Goal: Information Seeking & Learning: Learn about a topic

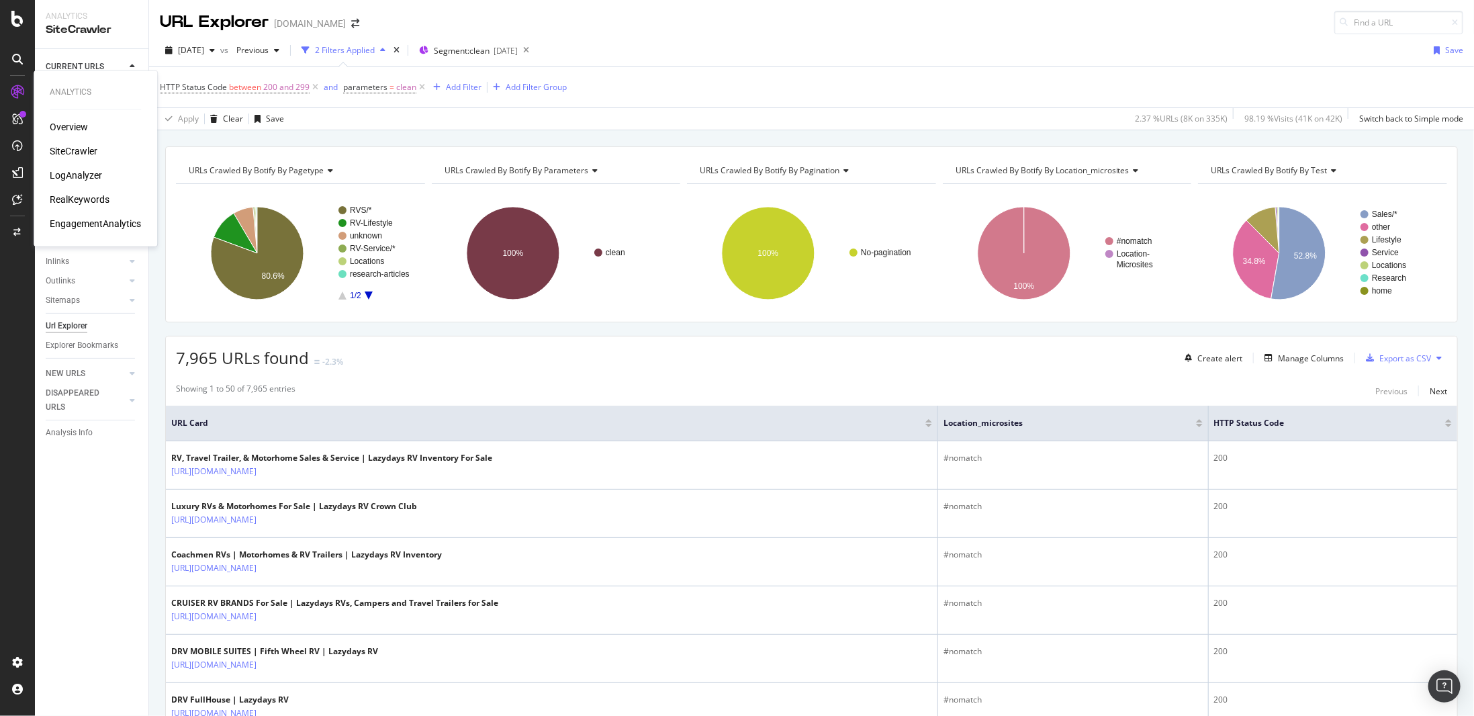
click at [99, 198] on div "RealKeywords" at bounding box center [80, 199] width 60 height 13
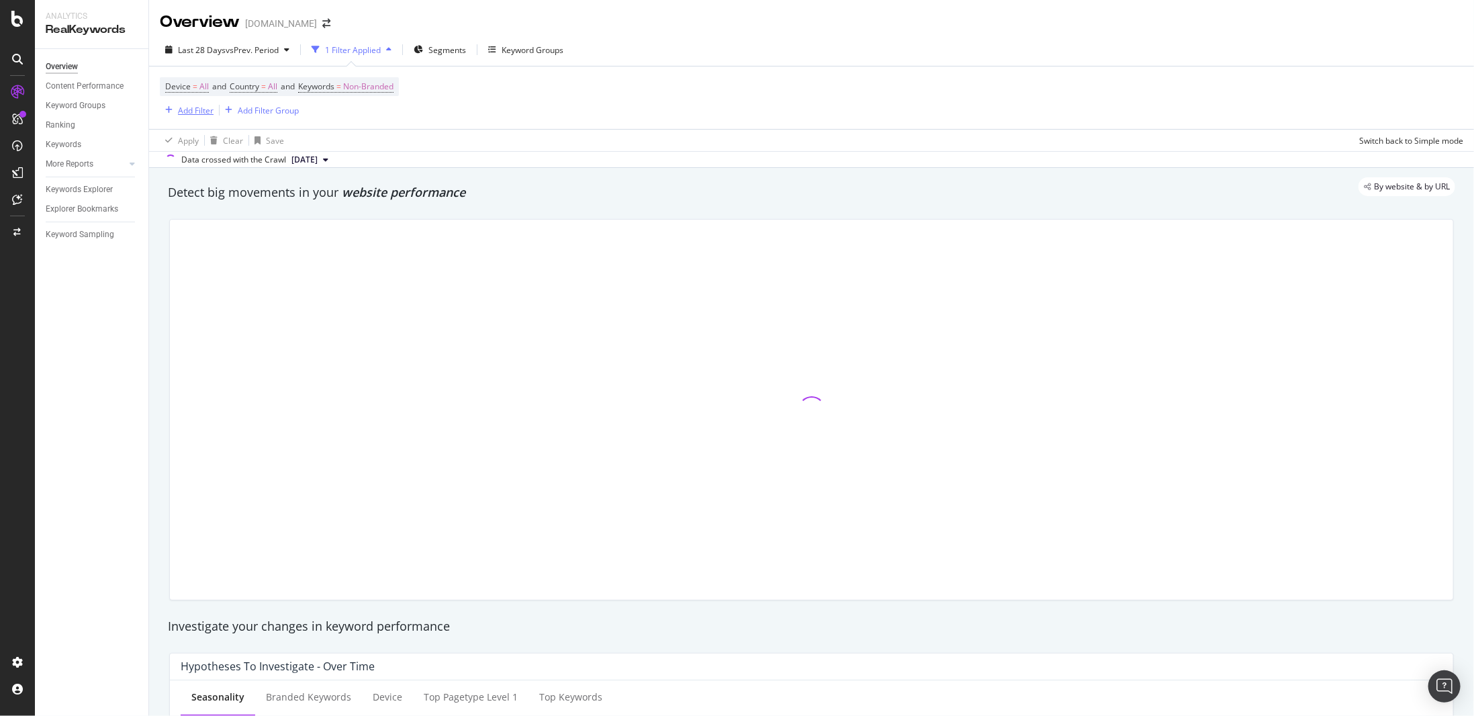
click at [199, 109] on div "Add Filter" at bounding box center [196, 110] width 36 height 11
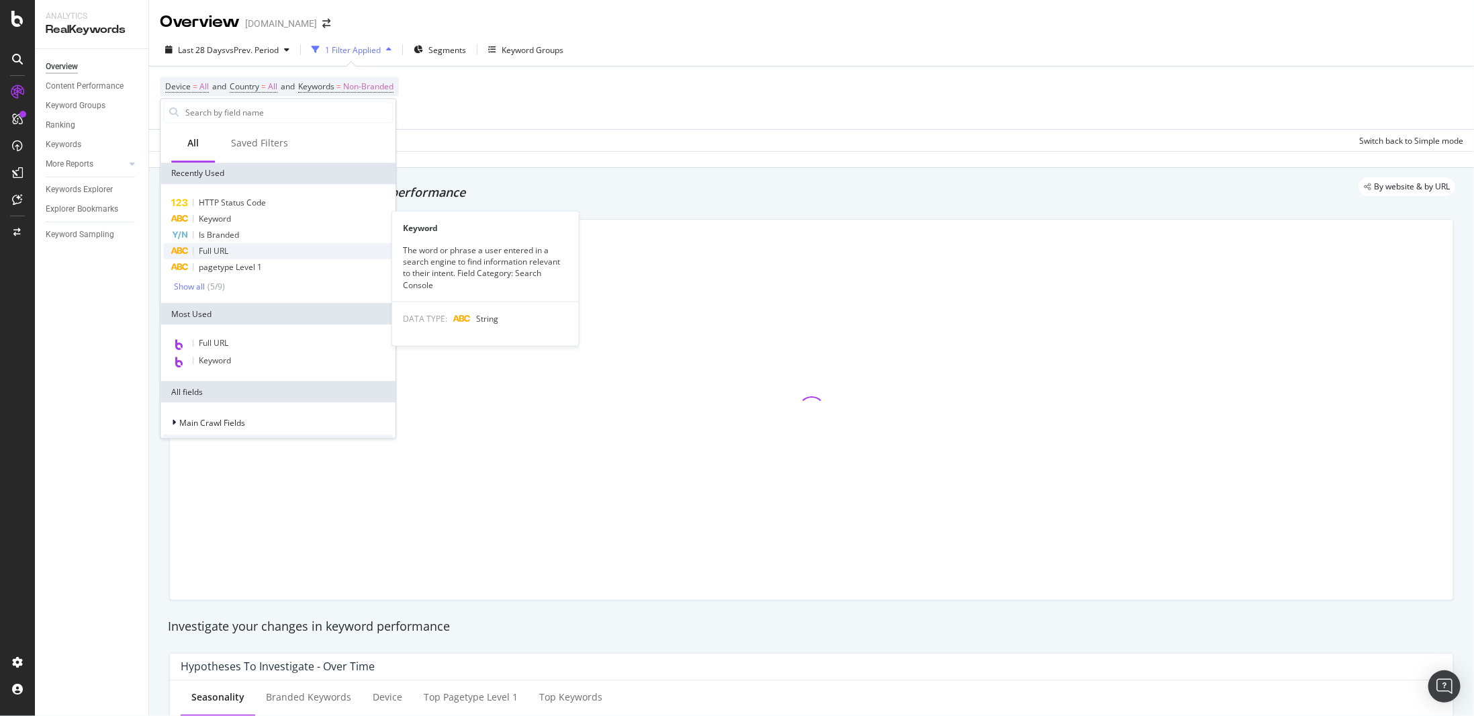
click at [225, 255] on span "Full URL" at bounding box center [214, 250] width 30 height 11
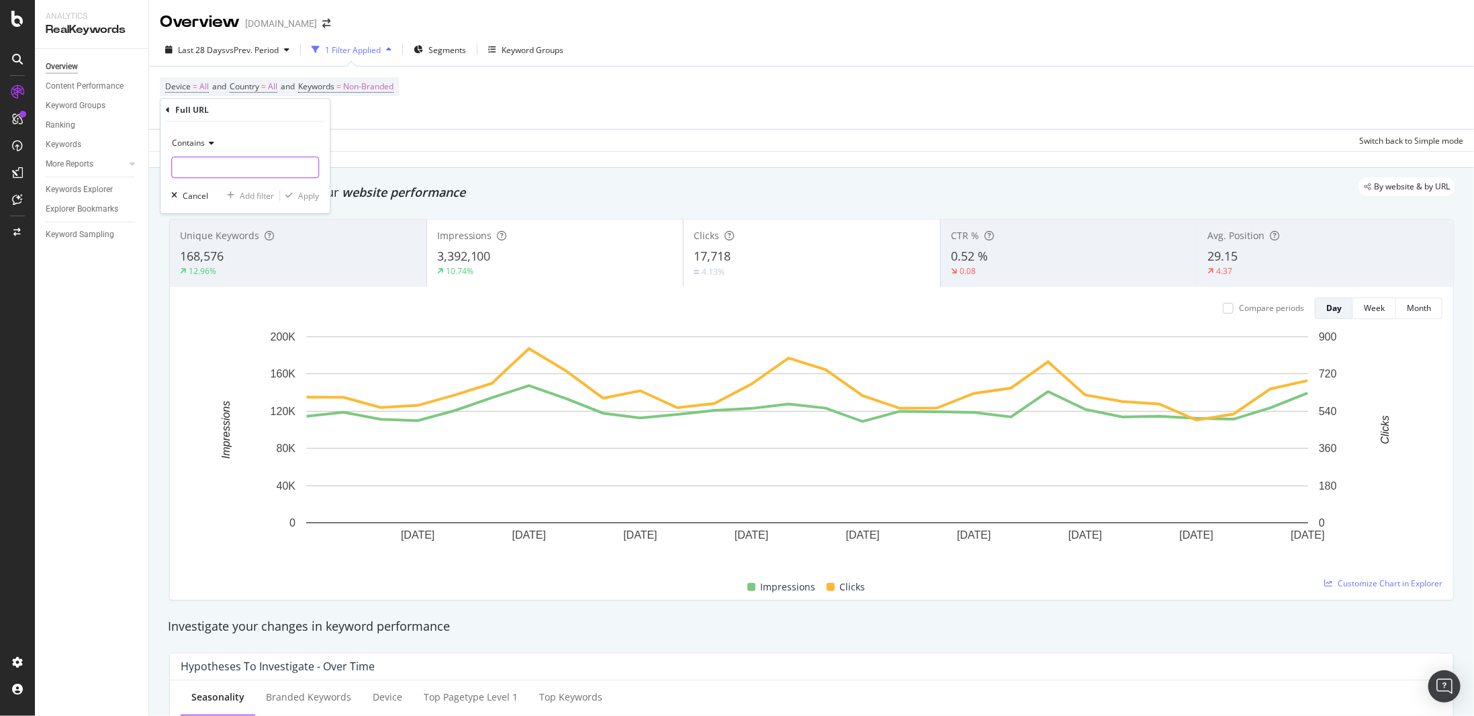
click at [233, 163] on input "text" at bounding box center [245, 167] width 146 height 21
type input "rv-name-generator"
click at [320, 199] on div "Contains rv-name-generator Cancel Add filter Apply" at bounding box center [245, 167] width 169 height 91
click at [313, 196] on div "Apply" at bounding box center [308, 195] width 21 height 11
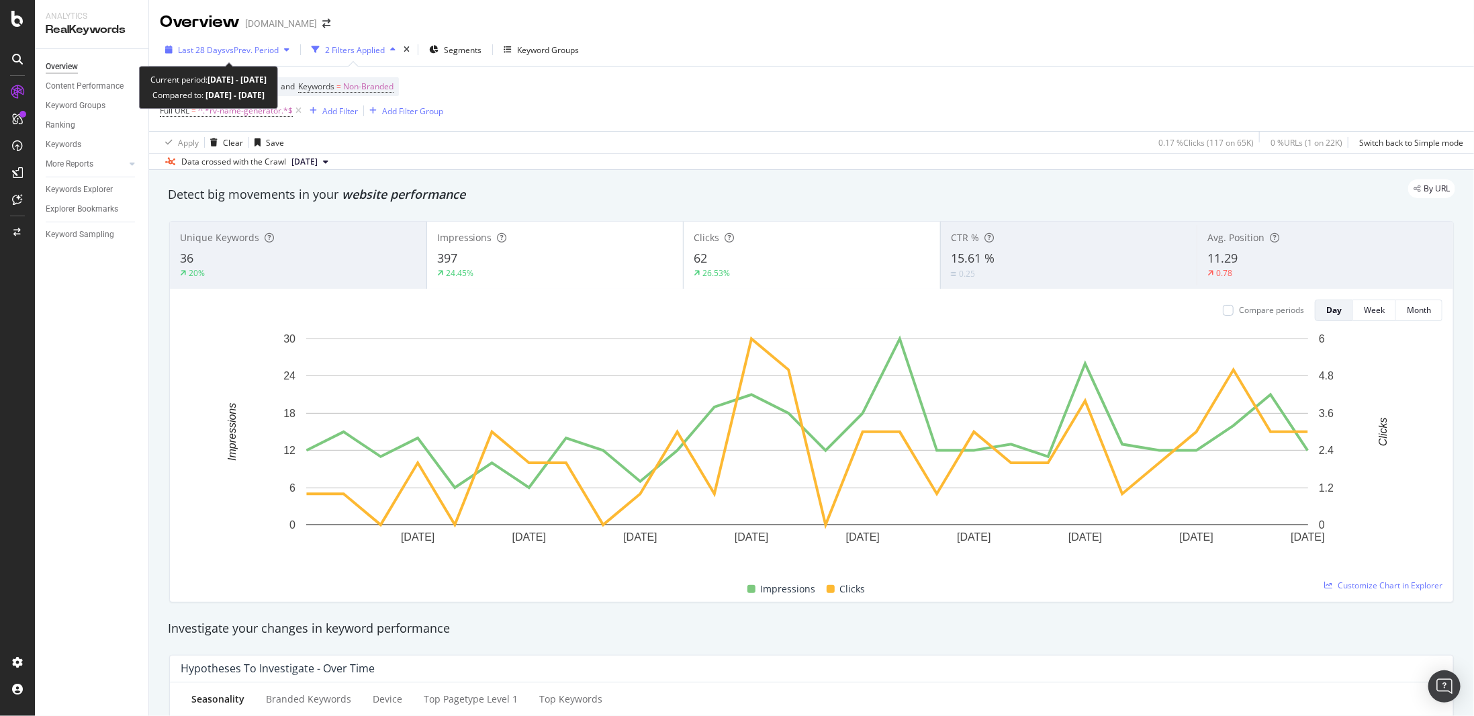
click at [279, 39] on button "Last 28 Days vs Prev. Period" at bounding box center [227, 49] width 135 height 21
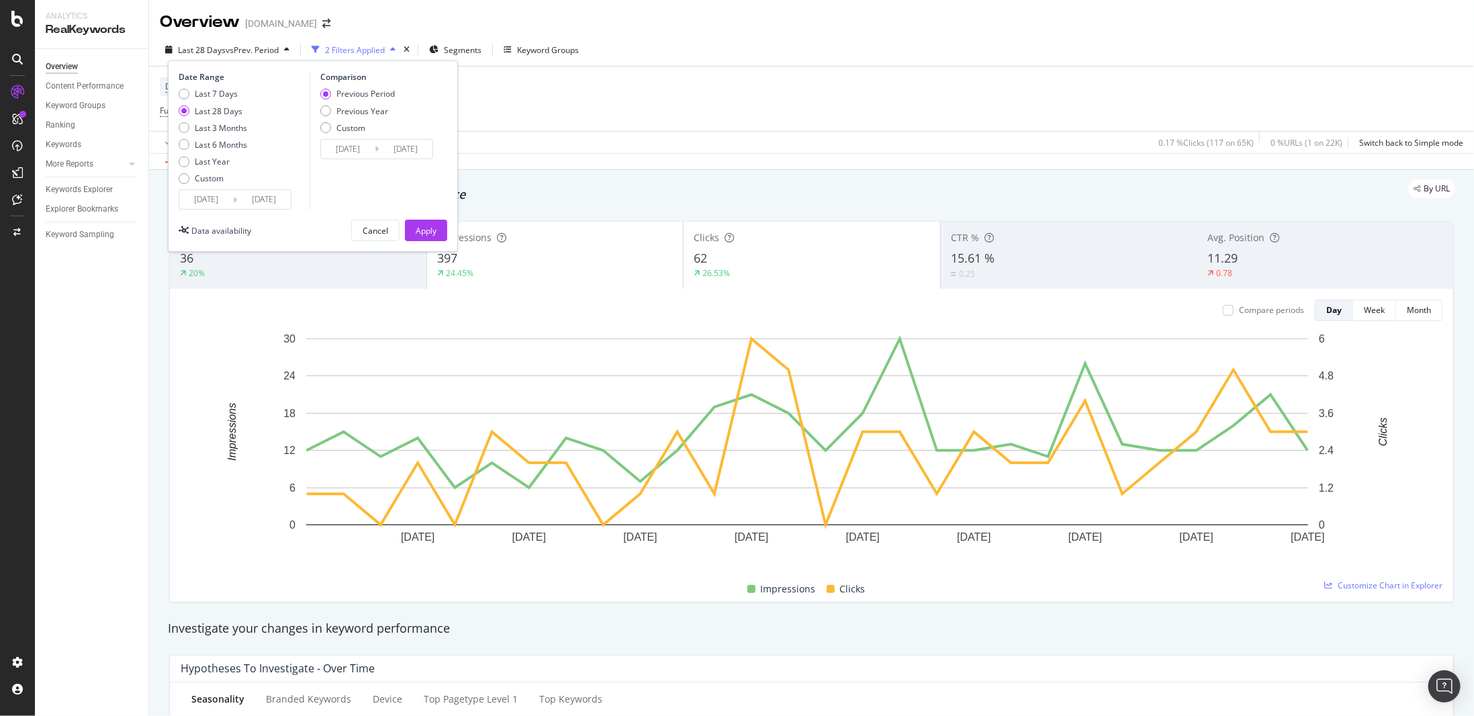
click at [222, 201] on input "[DATE]" at bounding box center [206, 199] width 54 height 19
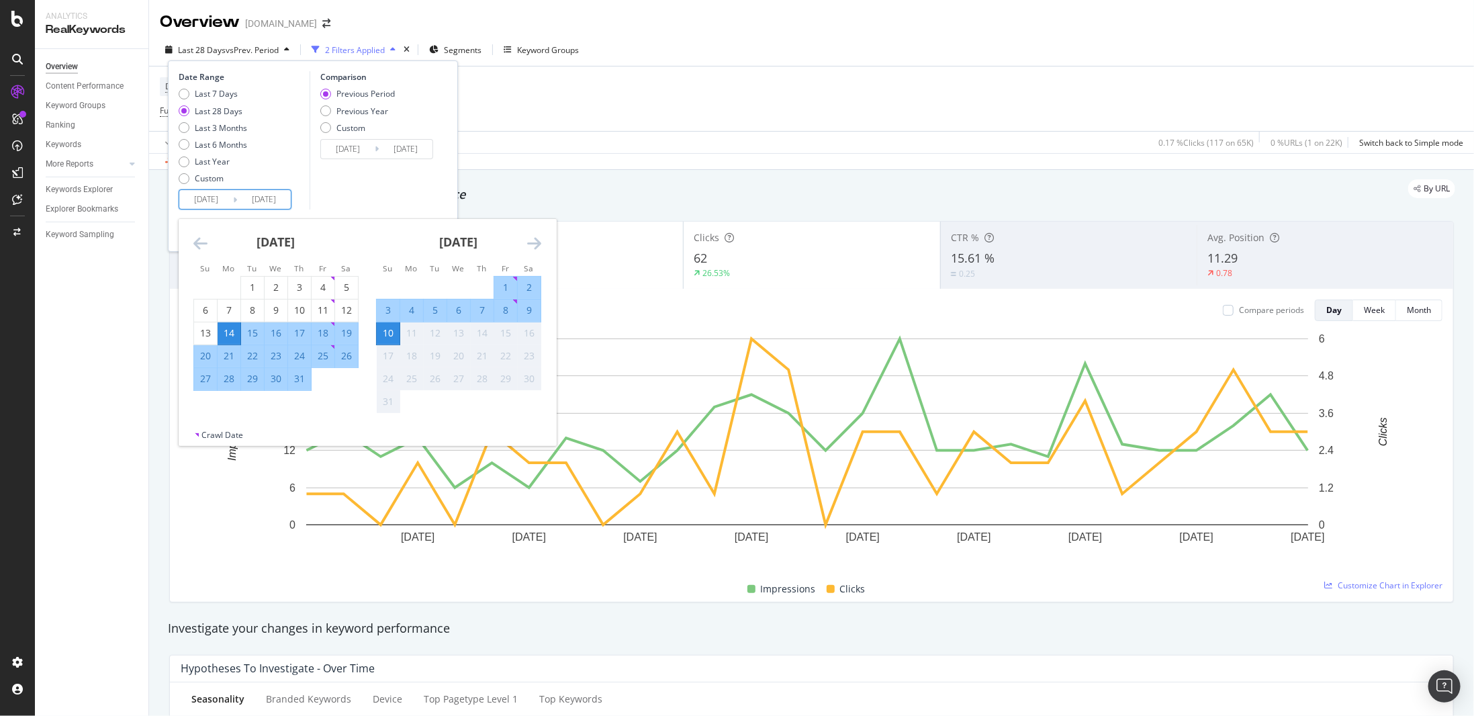
click at [197, 244] on icon "Move backward to switch to the previous month." at bounding box center [200, 243] width 14 height 16
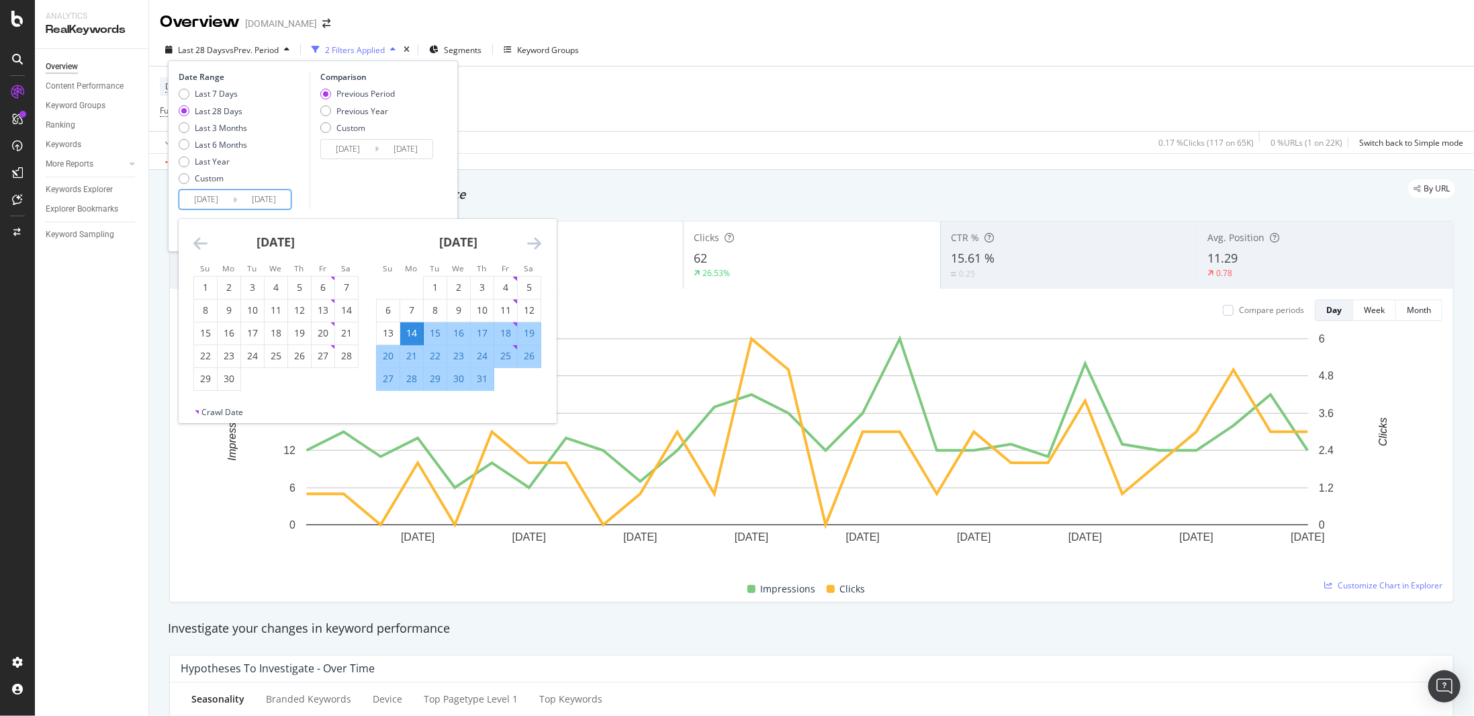
click at [197, 244] on icon "Move backward to switch to the previous month." at bounding box center [200, 243] width 14 height 16
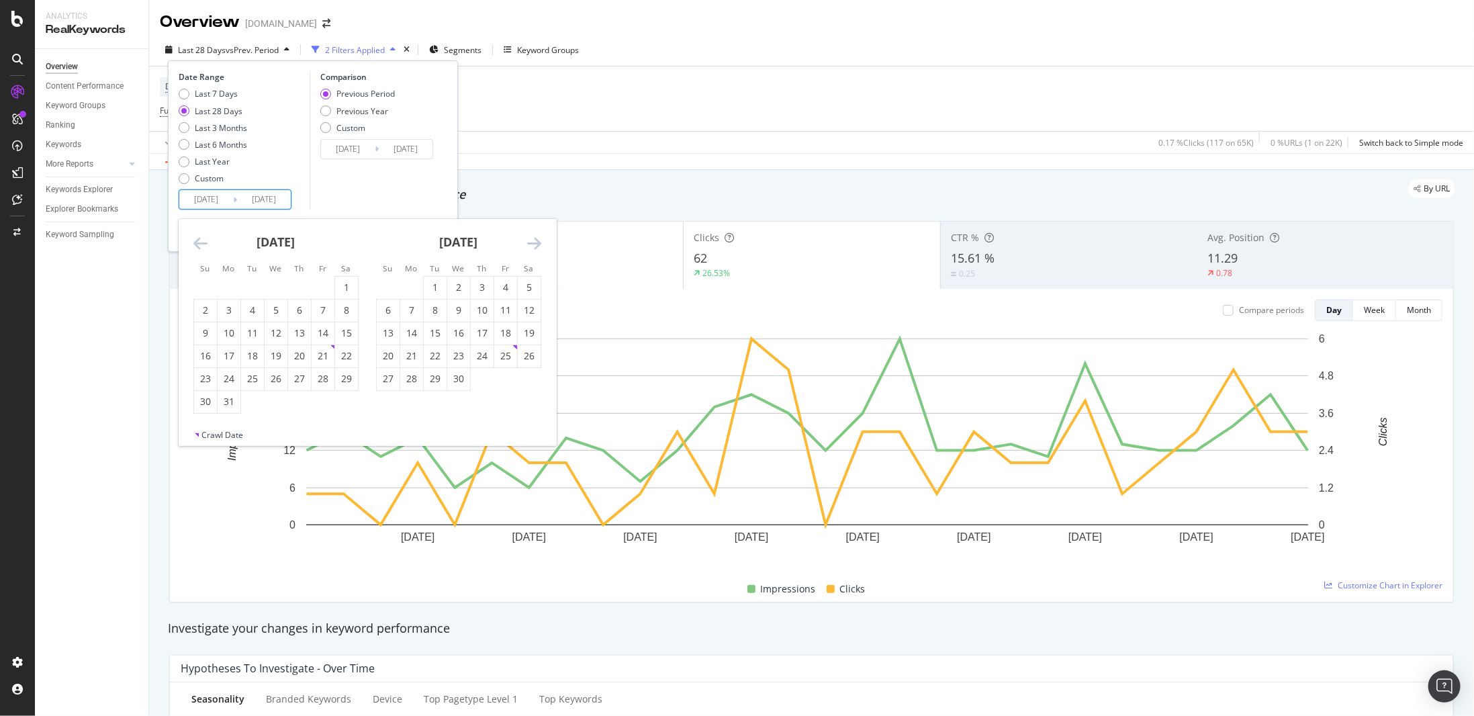
click at [197, 244] on icon "Move backward to switch to the previous month." at bounding box center [200, 243] width 14 height 16
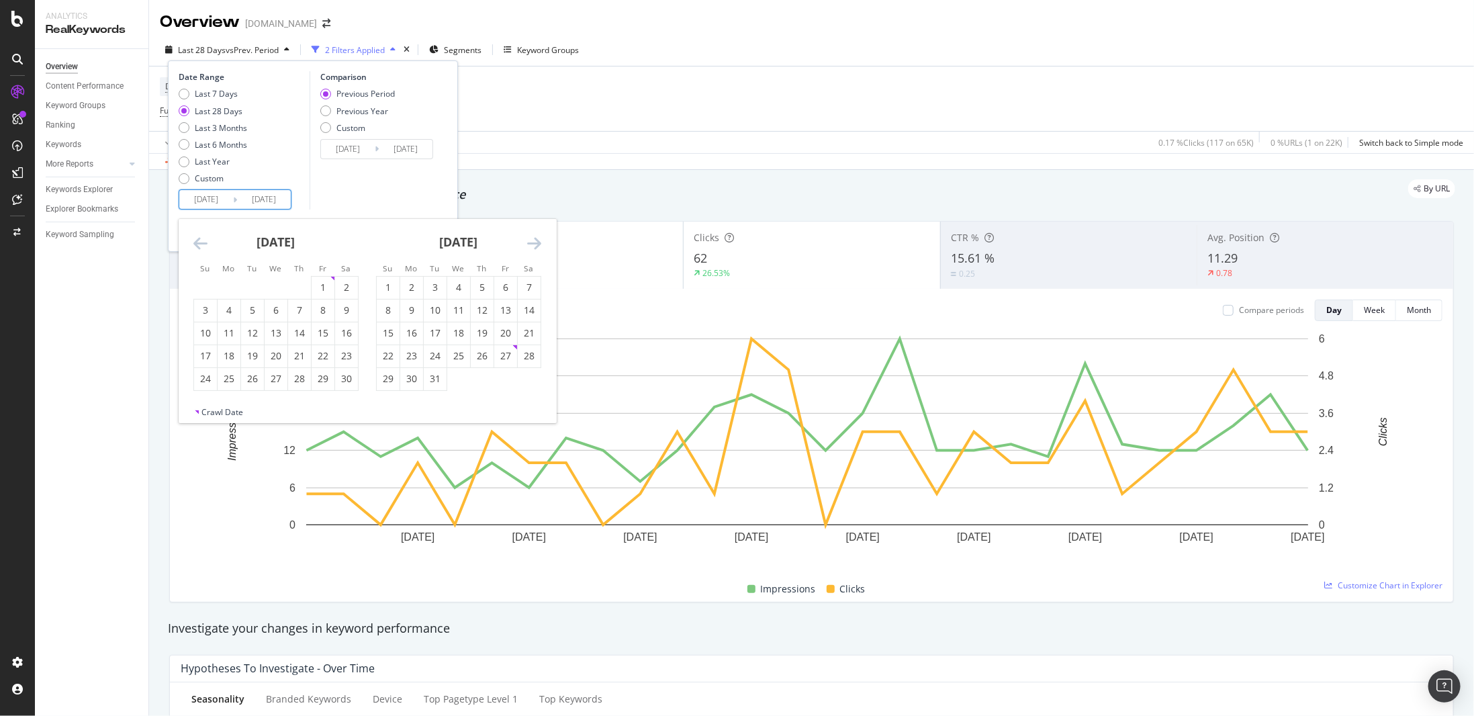
click at [197, 244] on icon "Move backward to switch to the previous month." at bounding box center [200, 243] width 14 height 16
click at [199, 242] on icon "Move backward to switch to the previous month." at bounding box center [200, 243] width 14 height 16
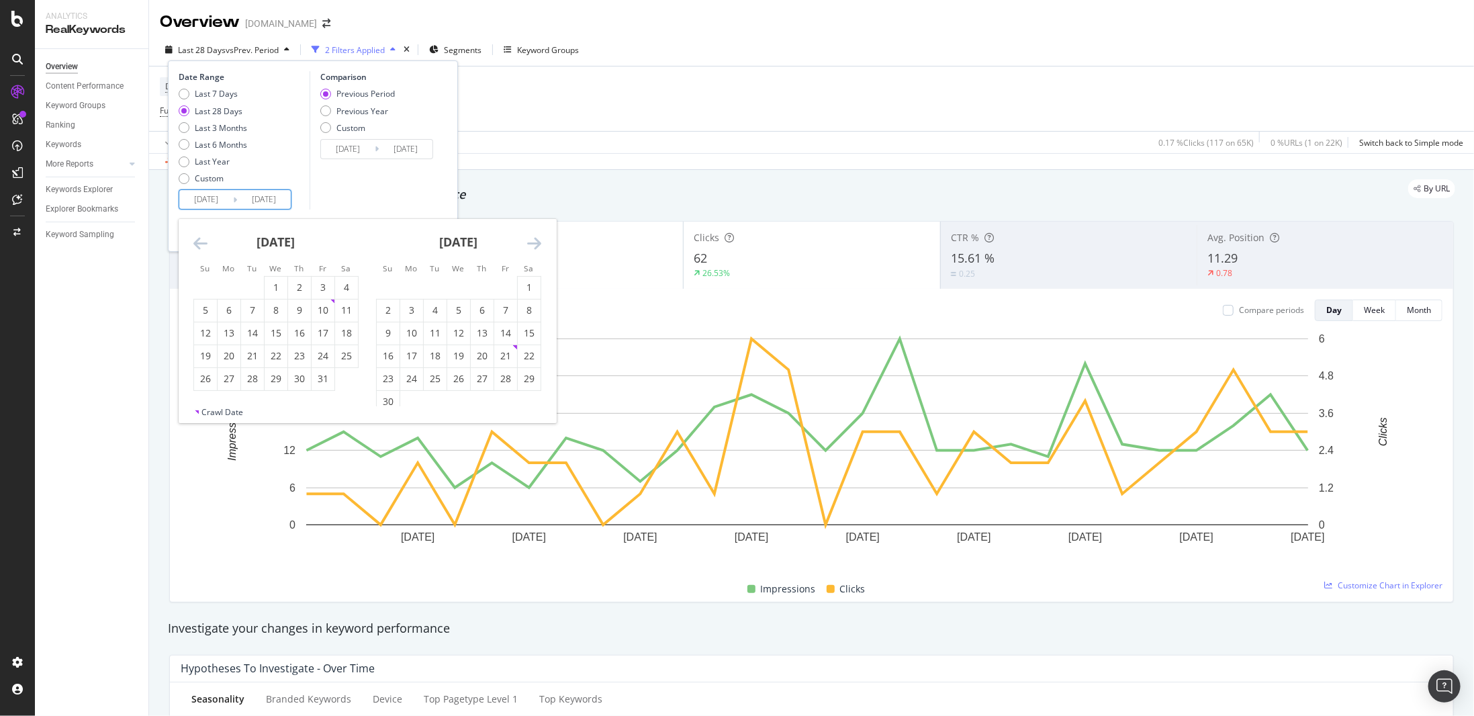
click at [199, 242] on icon "Move backward to switch to the previous month." at bounding box center [200, 243] width 14 height 16
click at [228, 284] on div "1" at bounding box center [229, 287] width 23 height 13
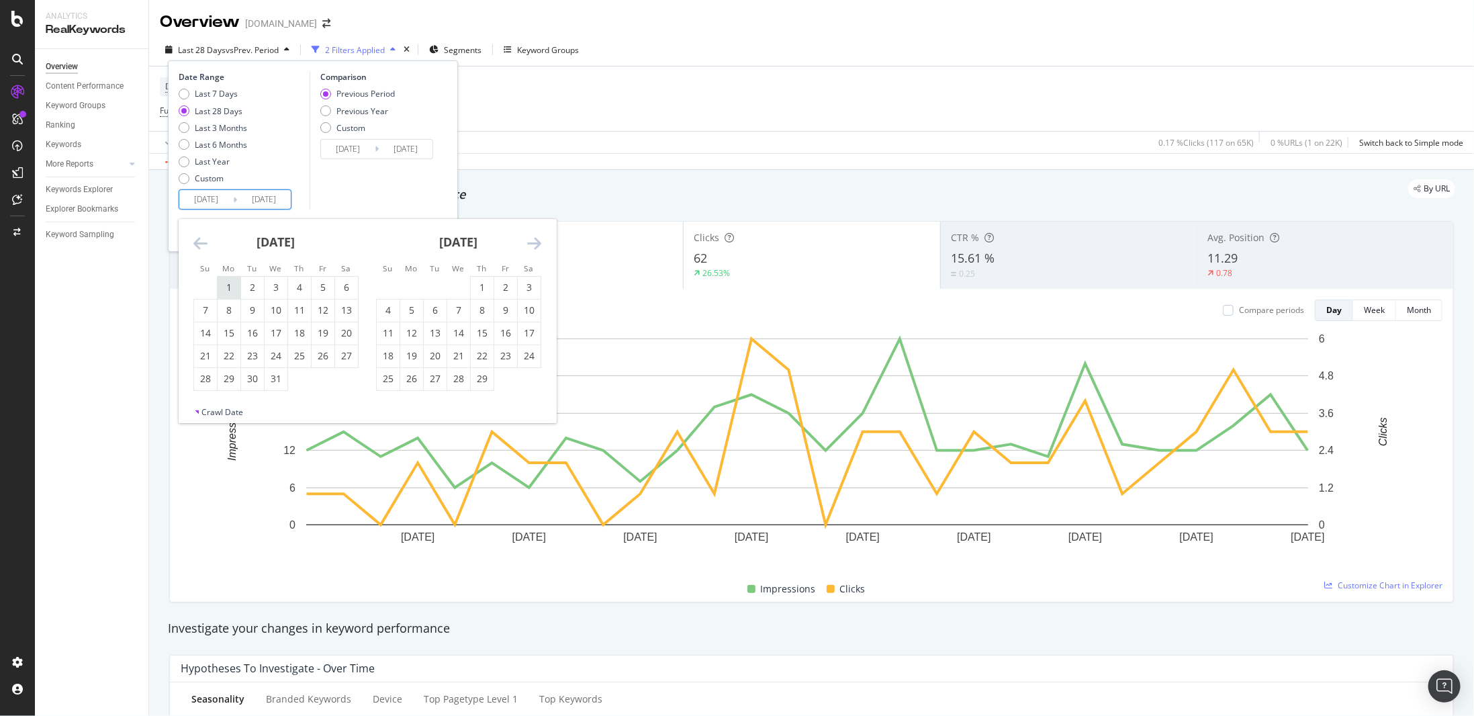
type input "[DATE]"
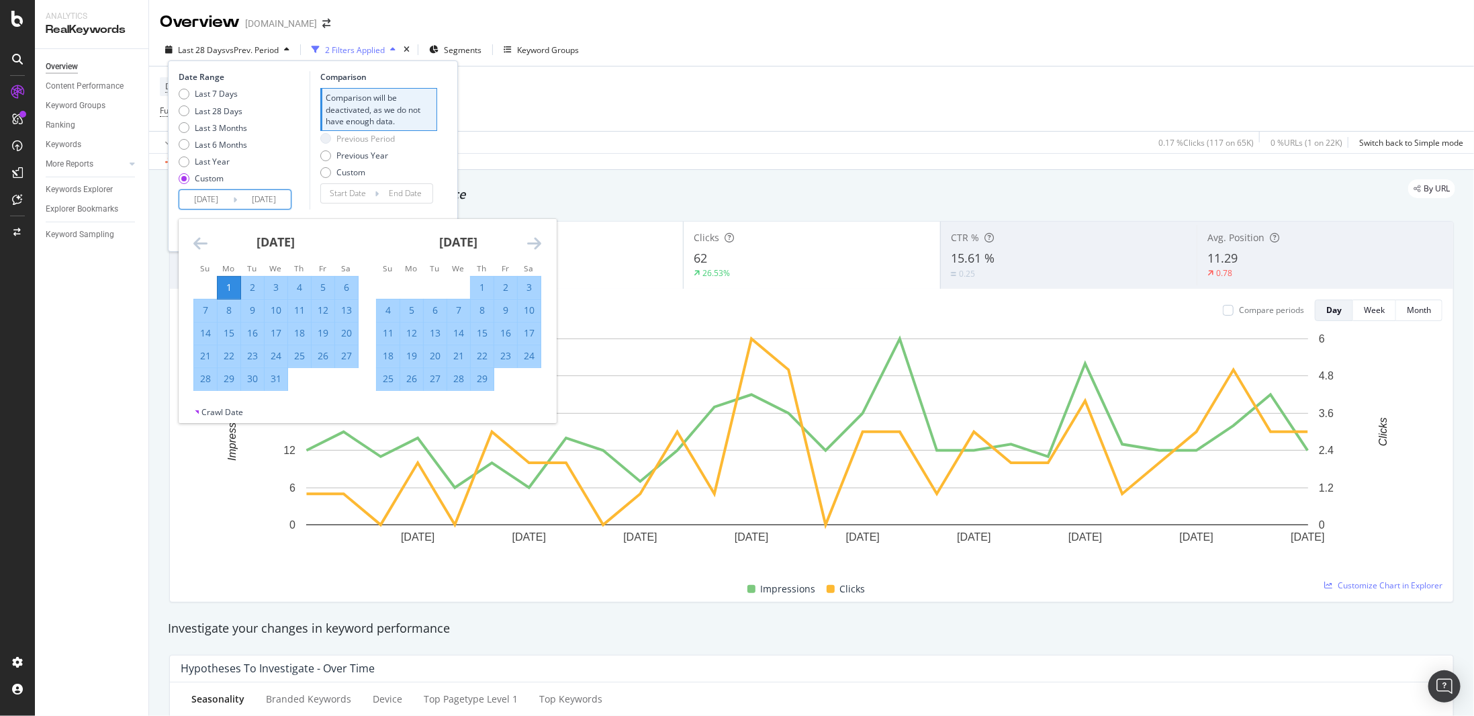
click at [440, 180] on div "Date Range Last 7 Days Last 28 Days Last 3 Months Last 6 Months Last Year Custo…" at bounding box center [313, 140] width 269 height 138
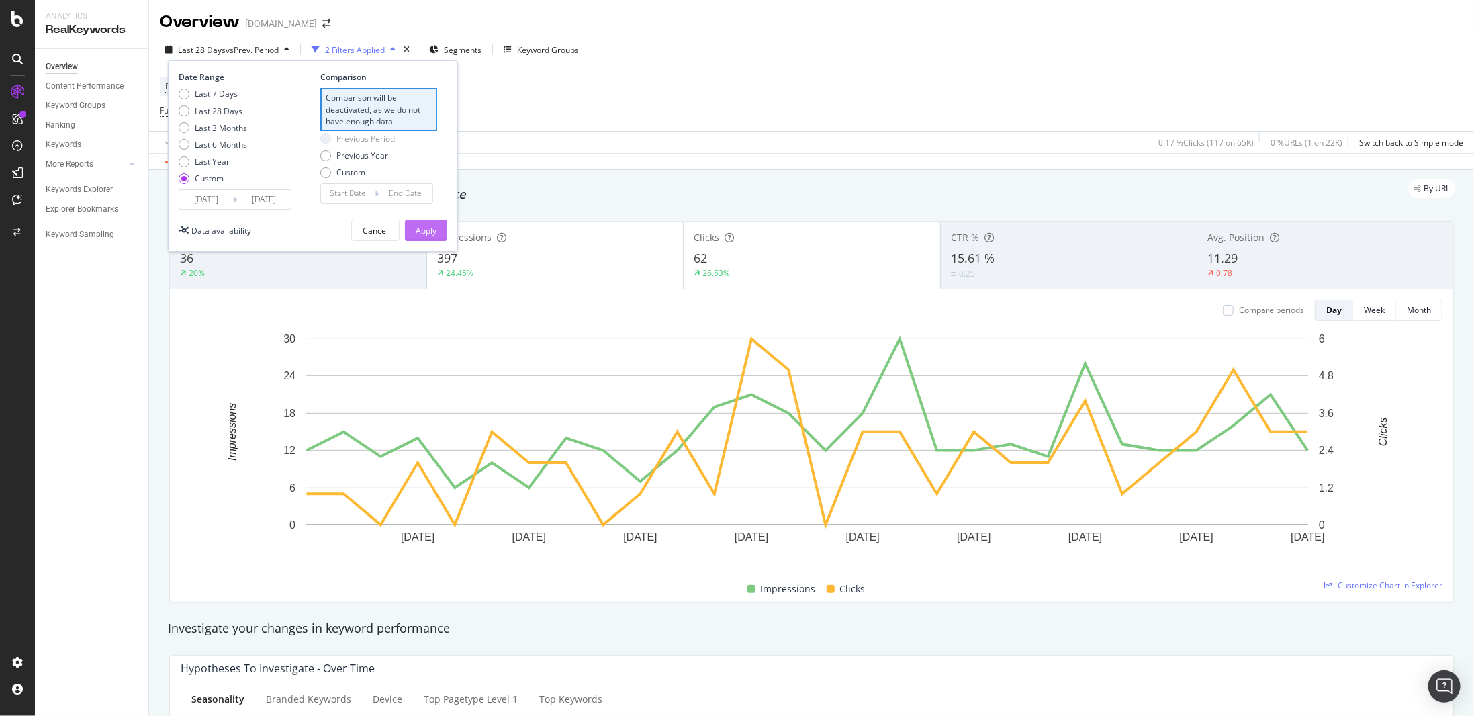
click at [423, 233] on div "Apply" at bounding box center [426, 230] width 21 height 11
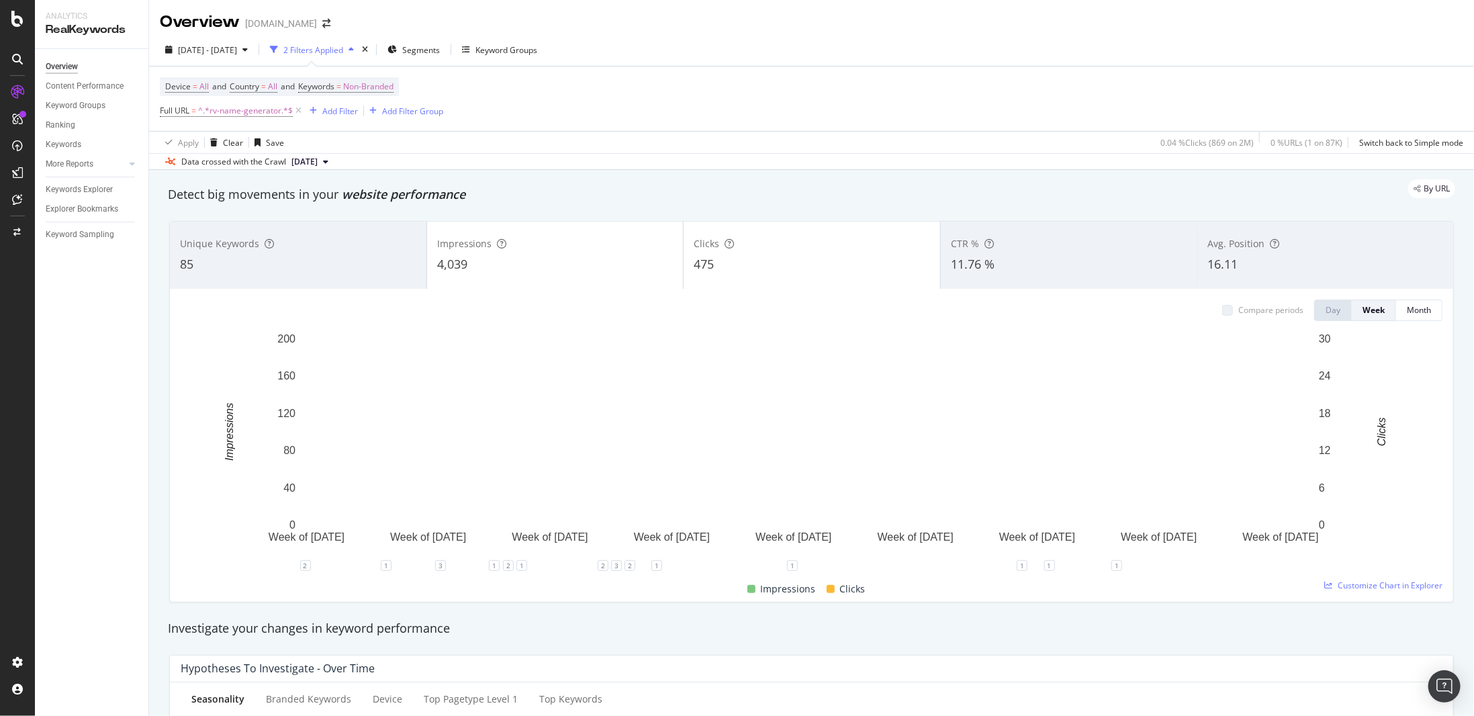
click at [648, 260] on div "4,039" at bounding box center [555, 264] width 236 height 17
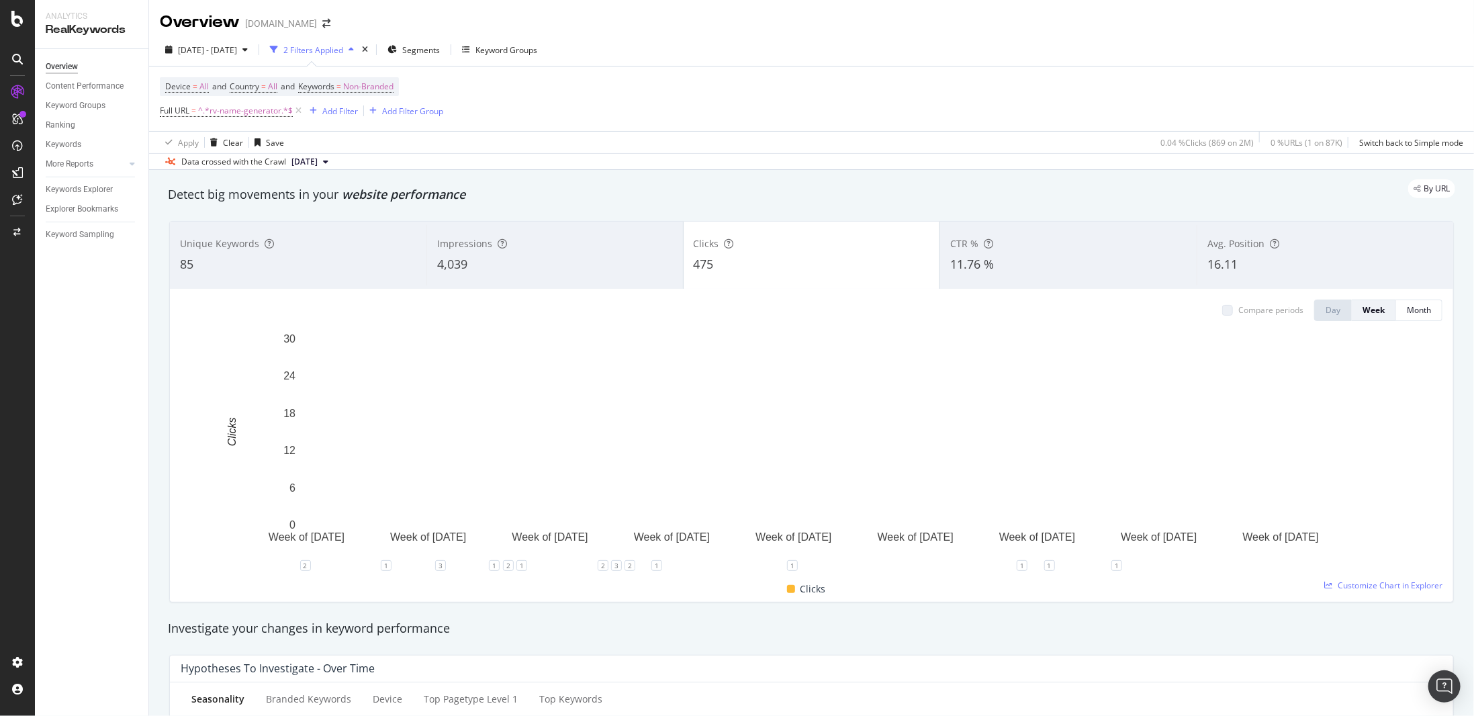
click at [656, 257] on div "4,039" at bounding box center [555, 264] width 236 height 17
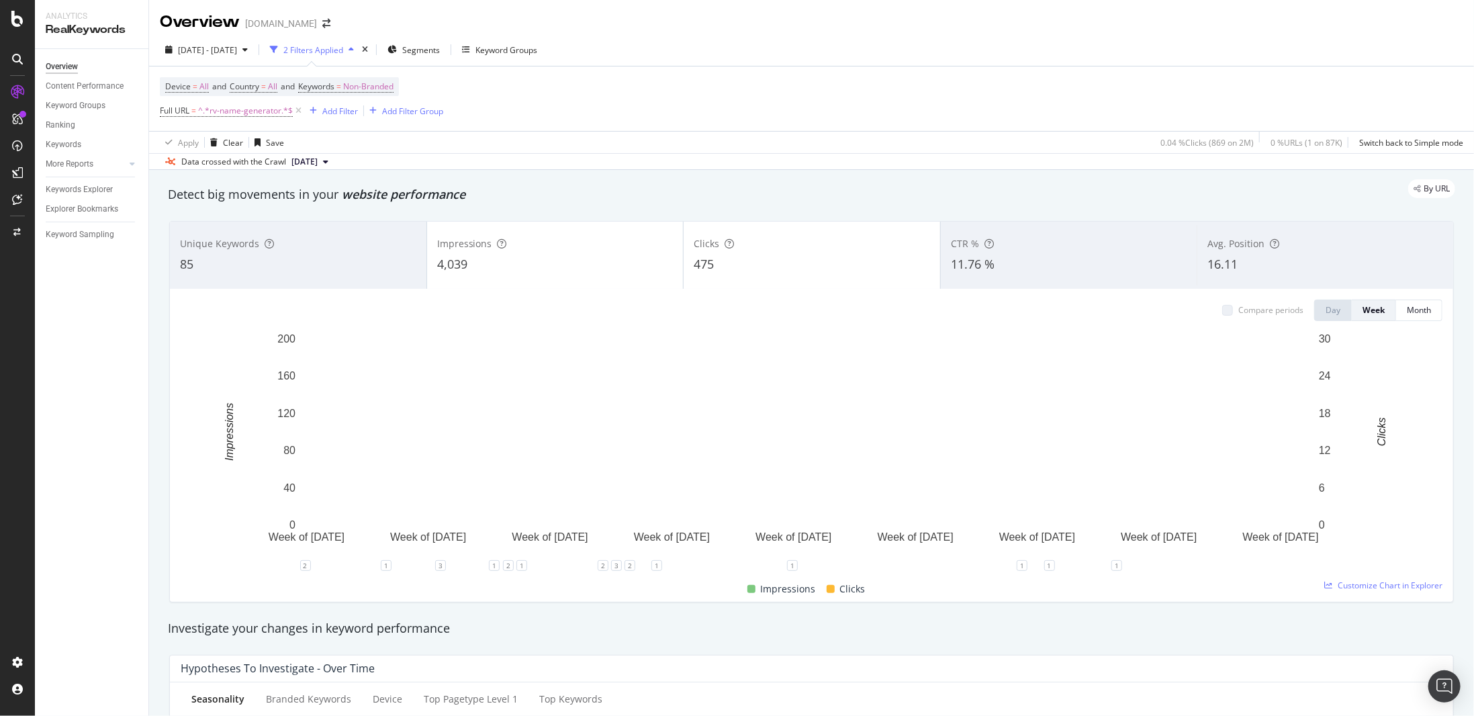
click at [747, 244] on div "Clicks" at bounding box center [812, 243] width 236 height 13
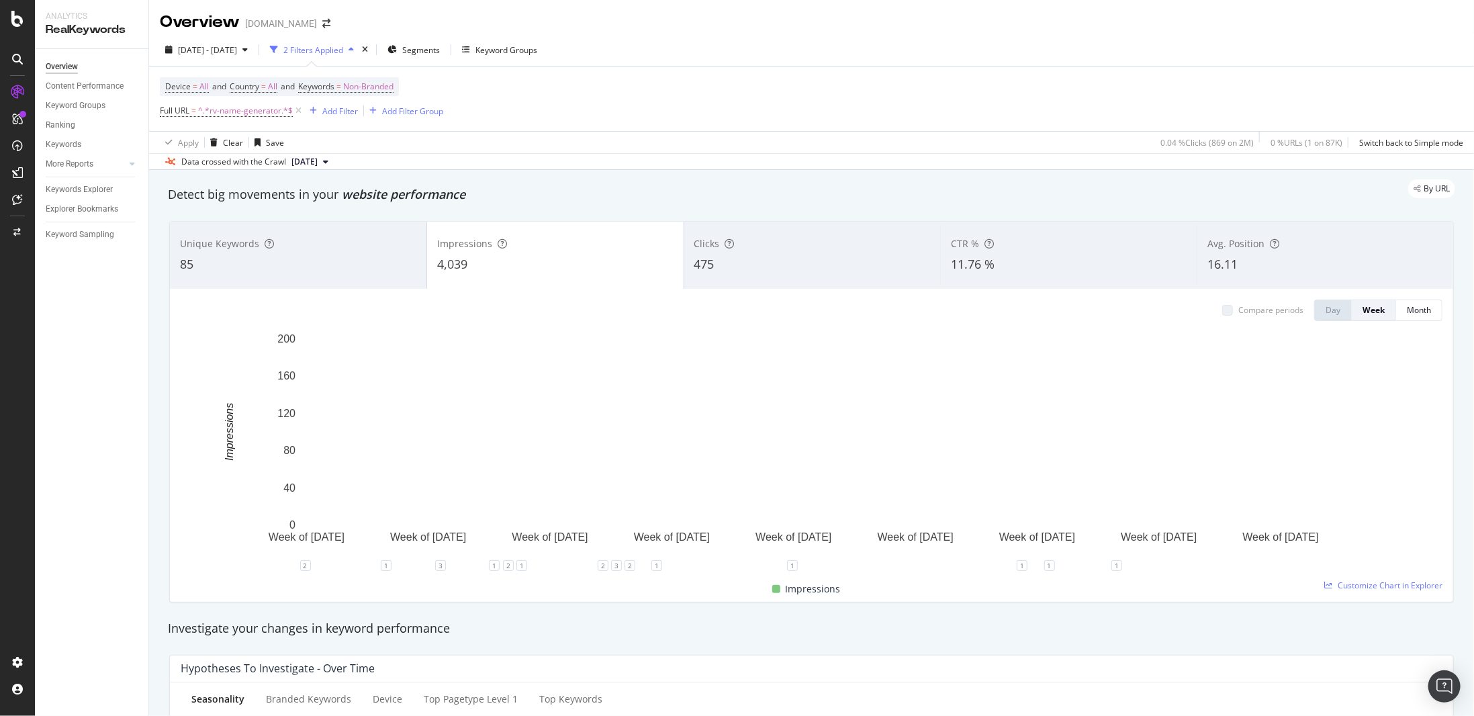
click at [1350, 268] on div "16.11" at bounding box center [1326, 264] width 236 height 17
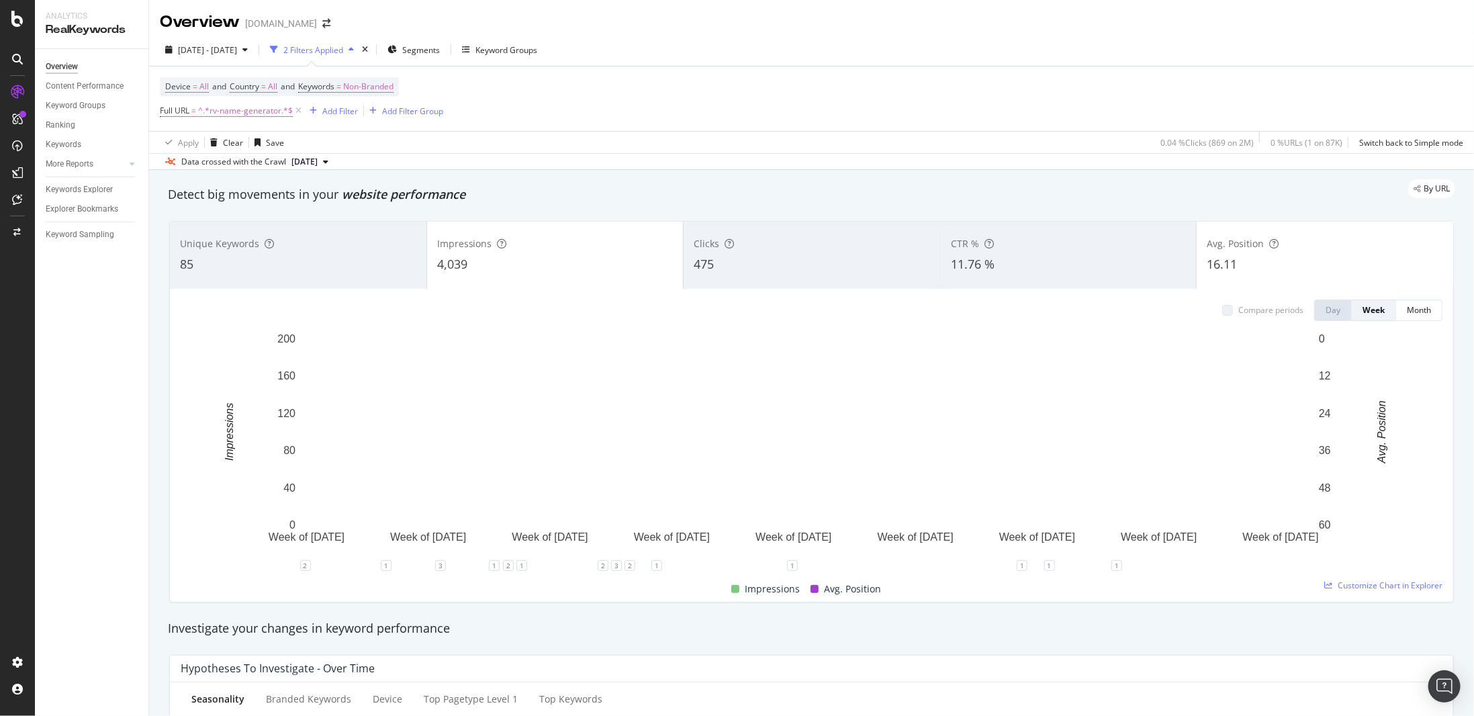
click at [1350, 268] on div "16.11" at bounding box center [1325, 264] width 236 height 17
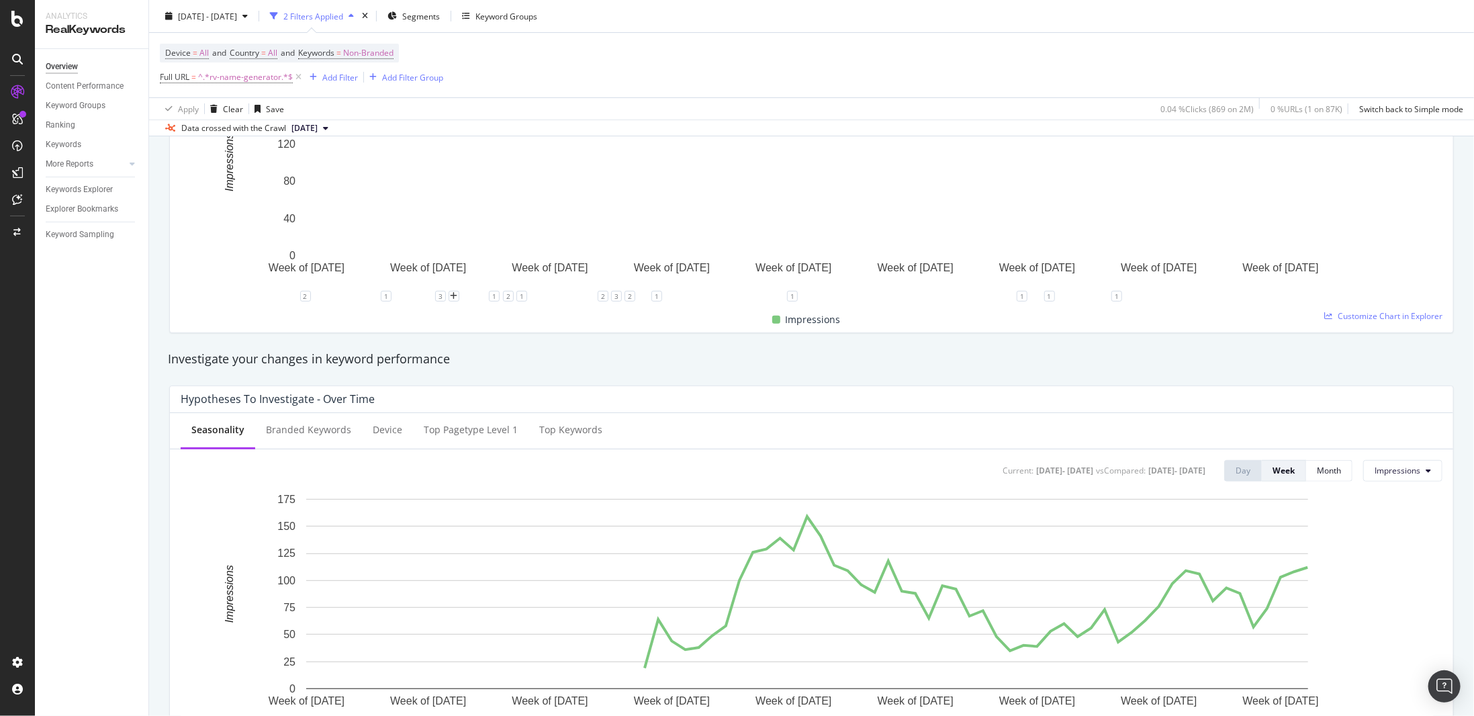
scroll to position [336, 0]
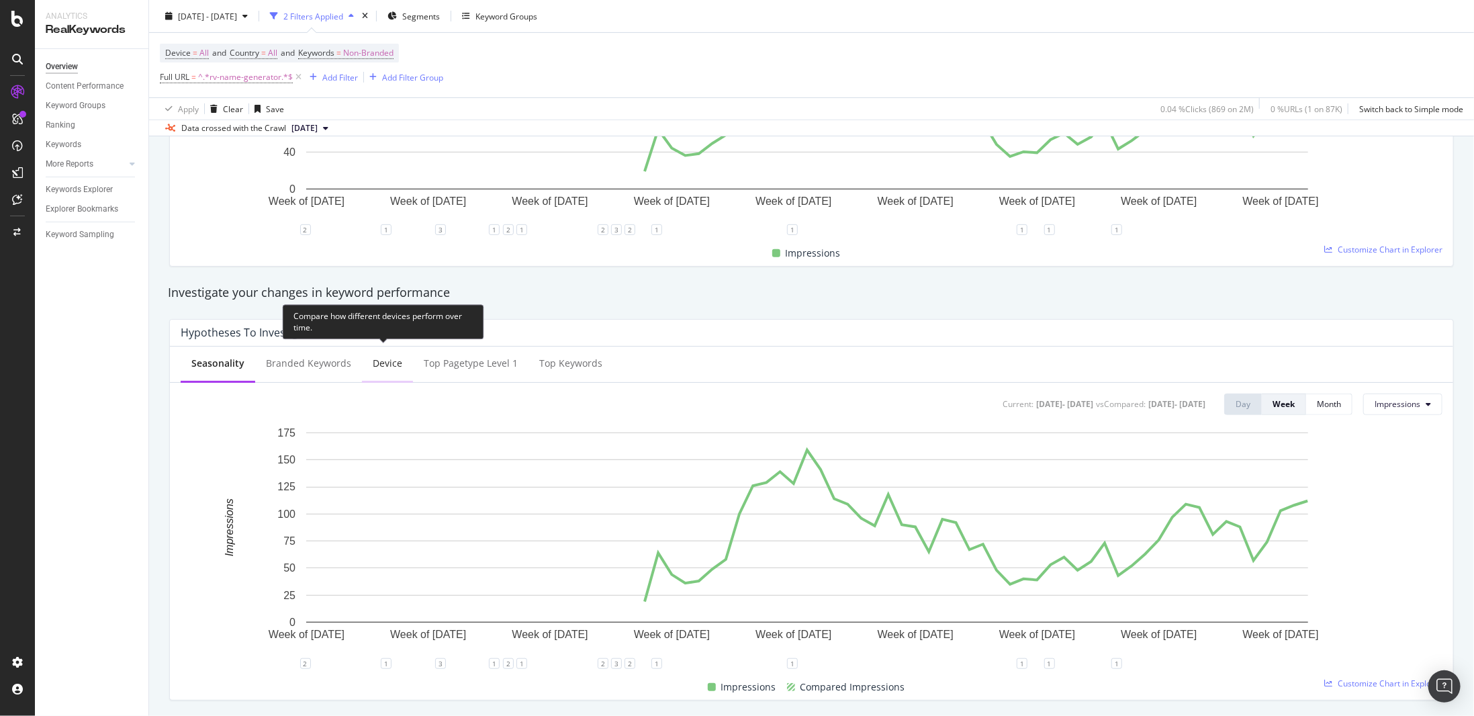
click at [390, 360] on div "Device" at bounding box center [388, 363] width 30 height 13
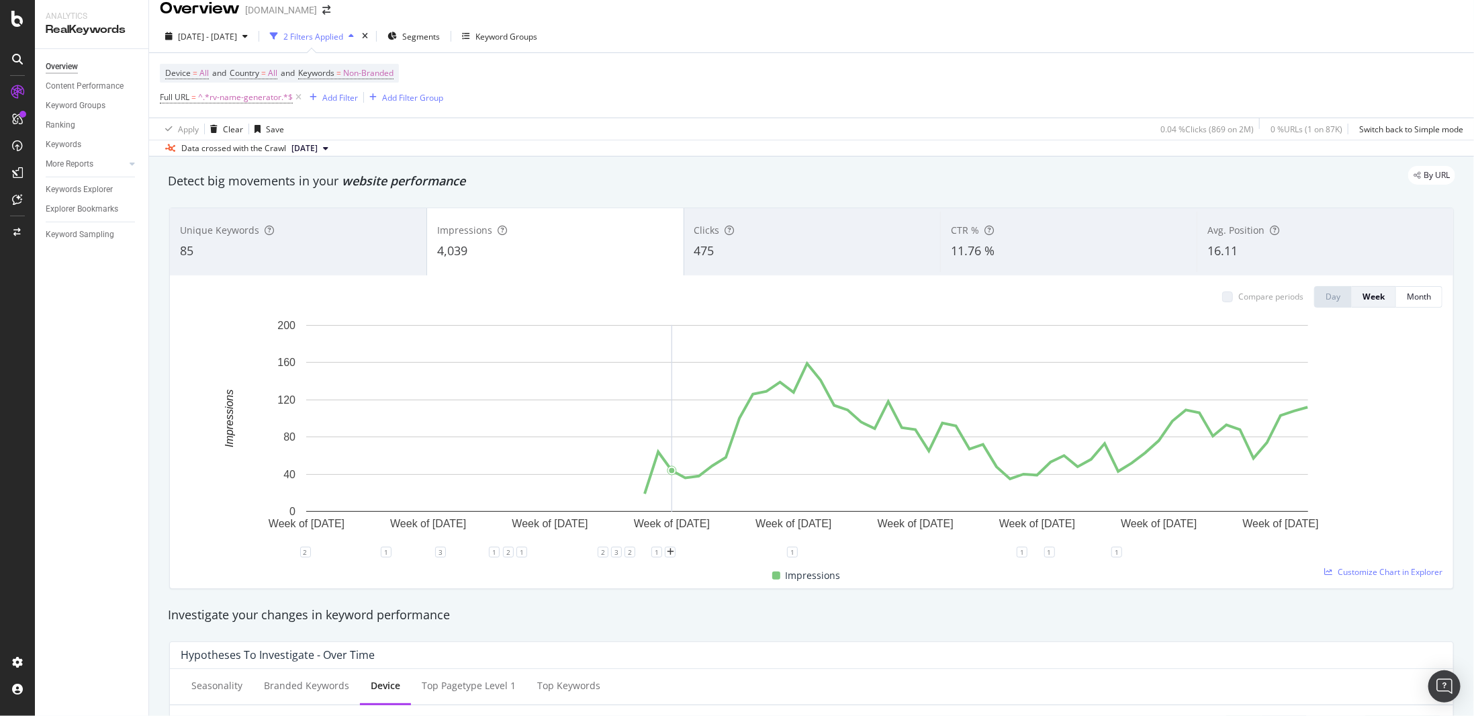
scroll to position [0, 0]
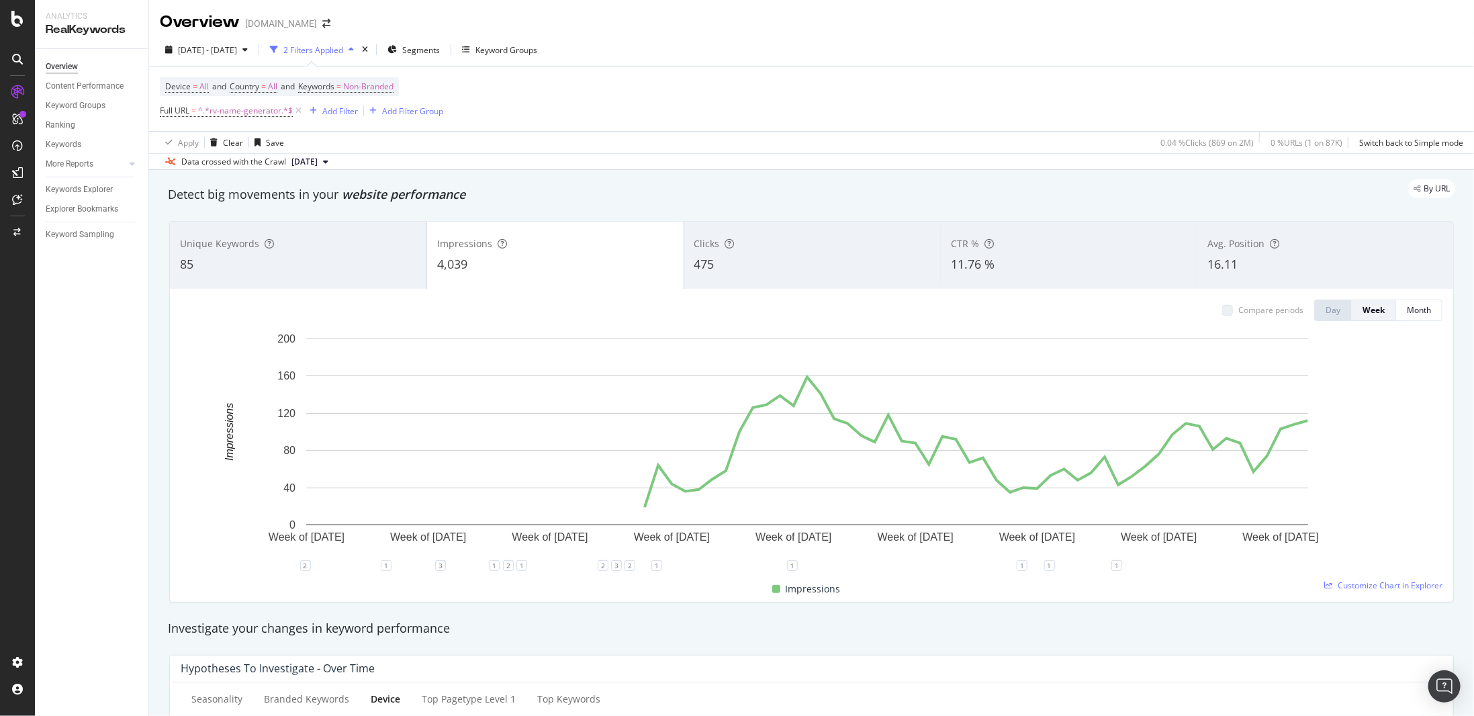
click at [743, 271] on div "475" at bounding box center [813, 264] width 236 height 17
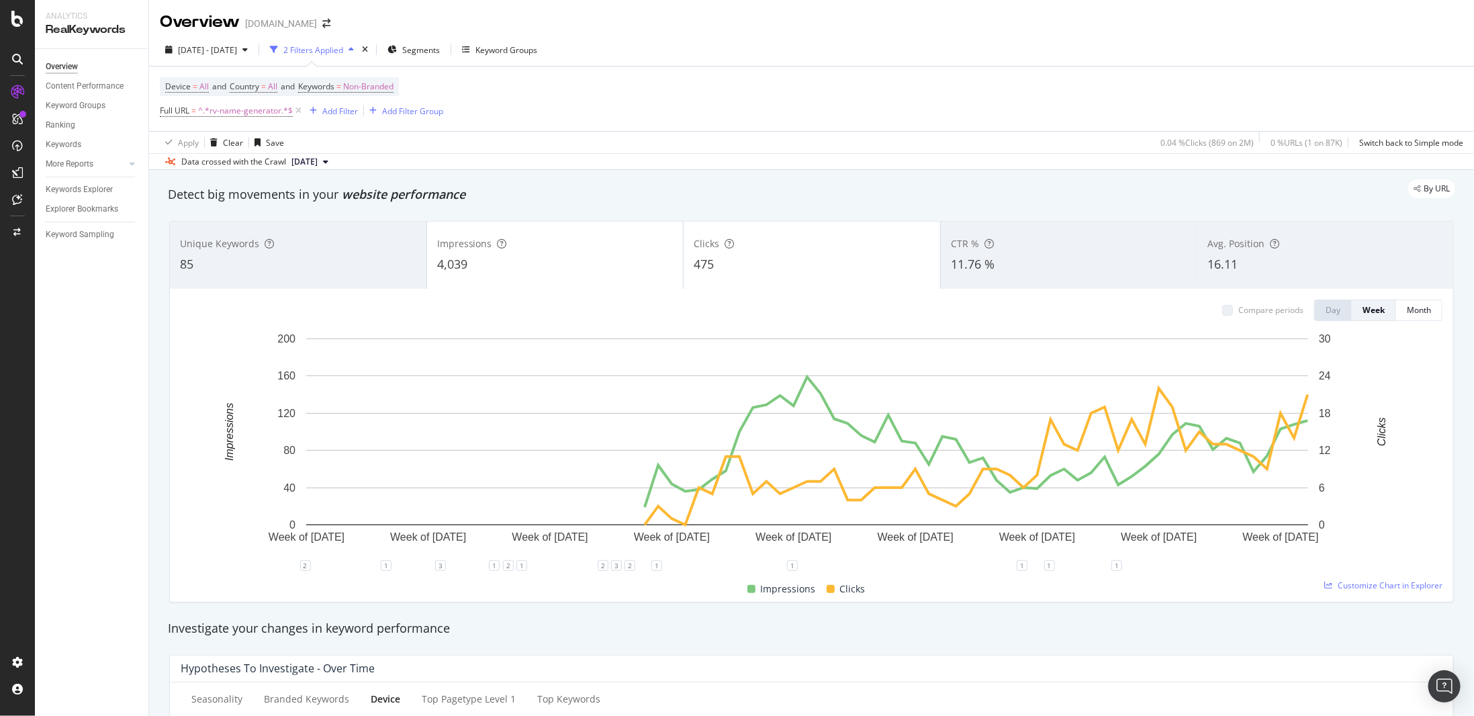
click at [345, 271] on div "85" at bounding box center [298, 264] width 236 height 17
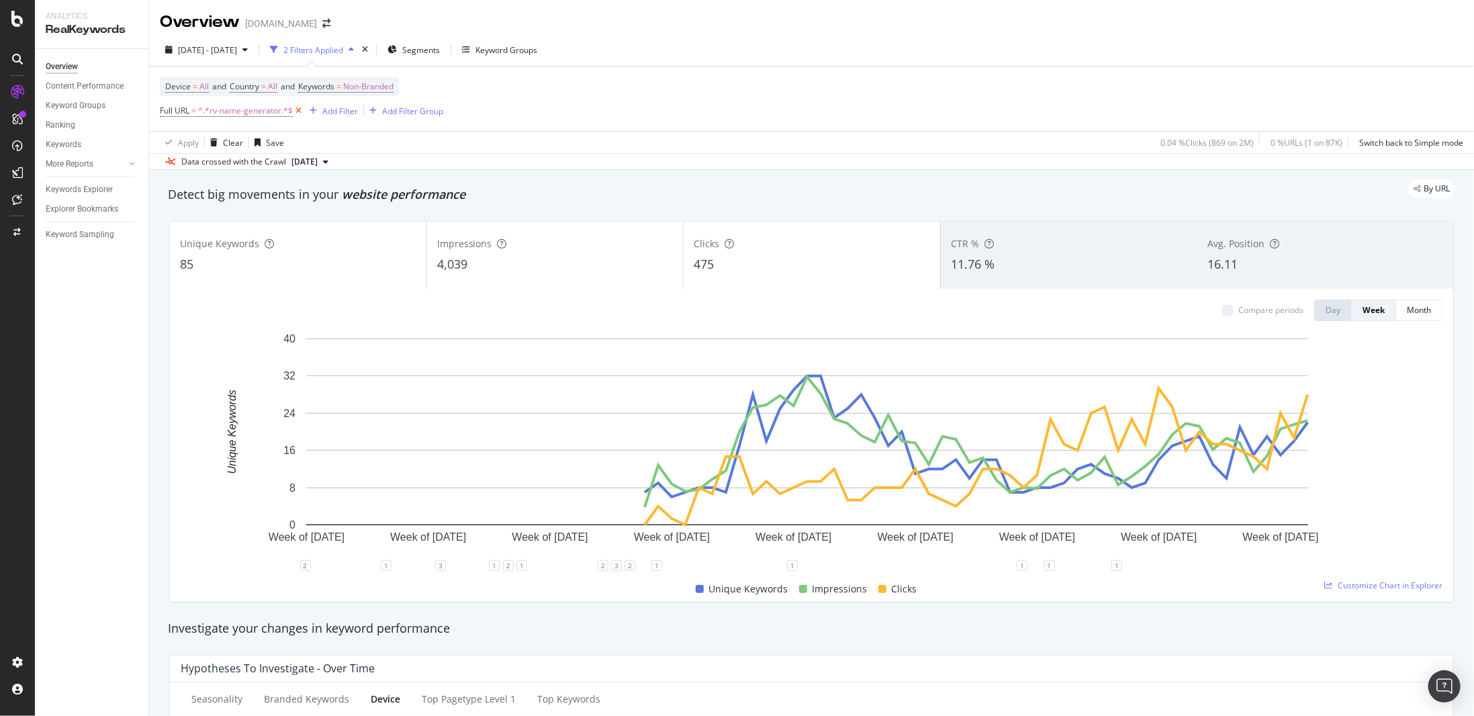
click at [300, 107] on icon at bounding box center [298, 110] width 11 height 13
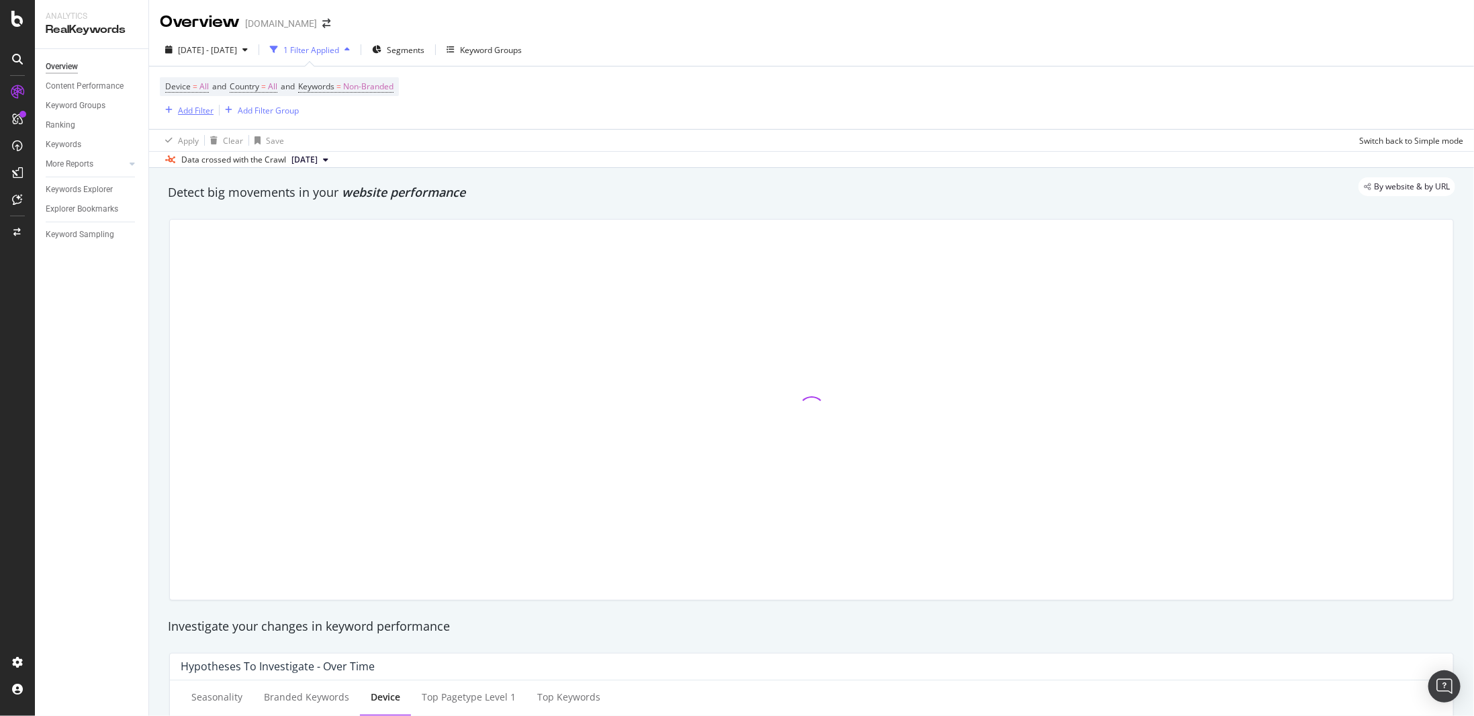
click at [206, 107] on div "Add Filter" at bounding box center [196, 110] width 36 height 11
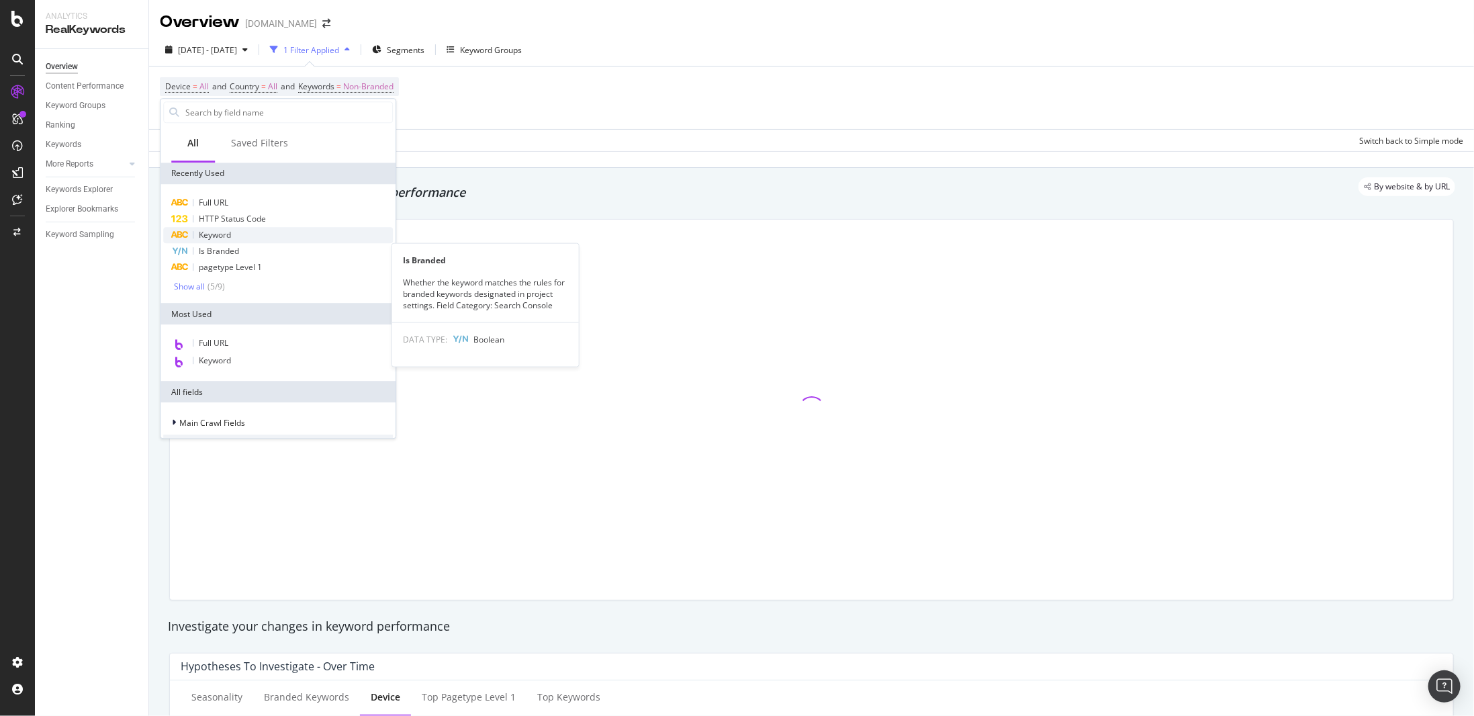
click at [262, 236] on div "Keyword" at bounding box center [278, 235] width 230 height 16
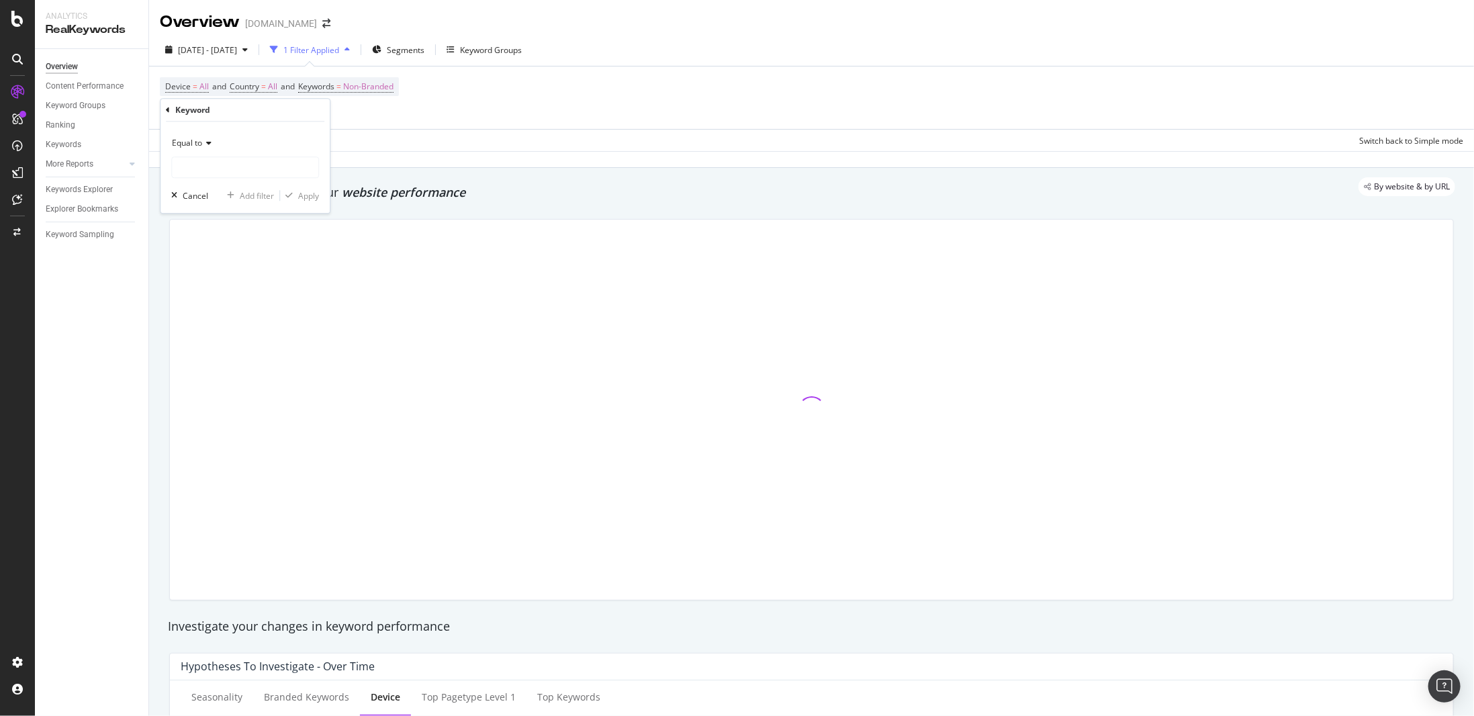
click at [205, 144] on icon at bounding box center [206, 143] width 9 height 8
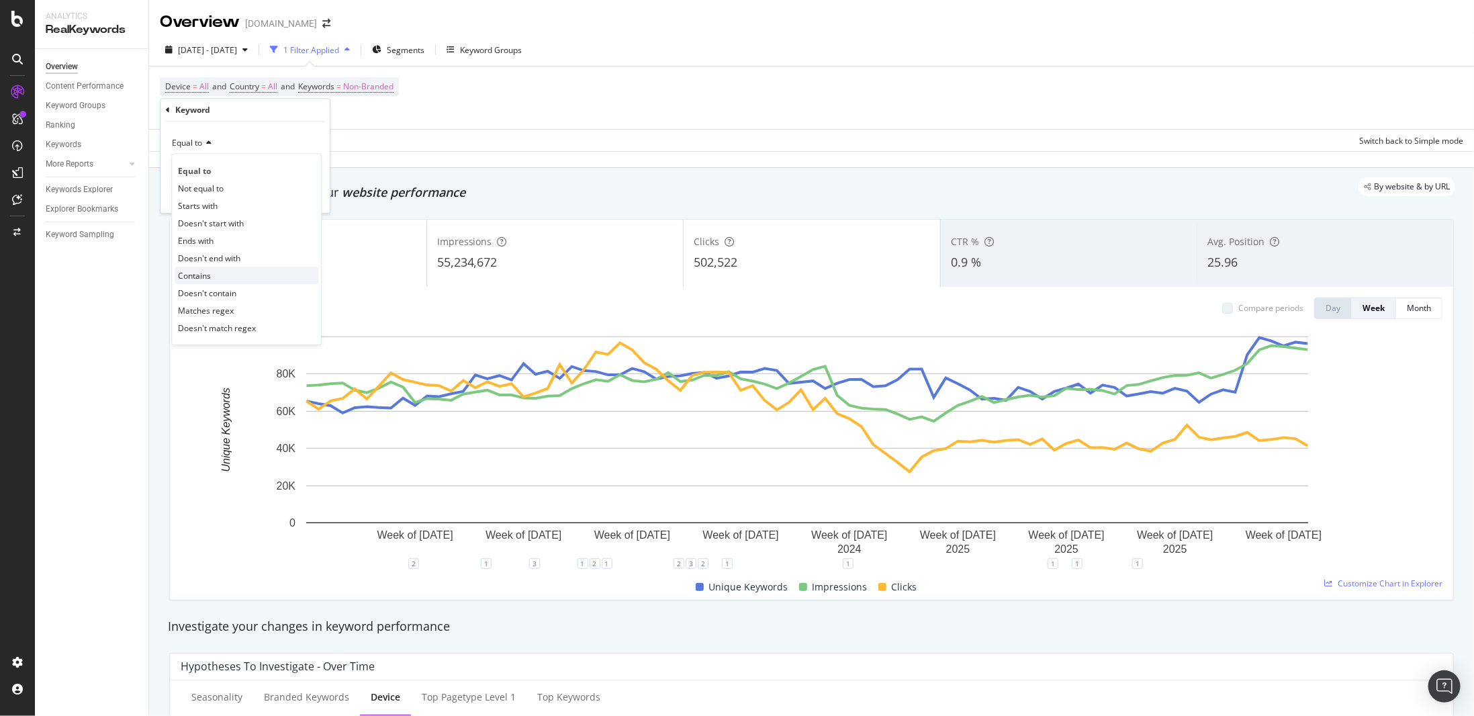
click at [209, 277] on span "Contains" at bounding box center [194, 275] width 33 height 11
click at [251, 167] on input "text" at bounding box center [245, 167] width 146 height 21
type input "price"
click at [305, 191] on div "Apply" at bounding box center [308, 195] width 21 height 11
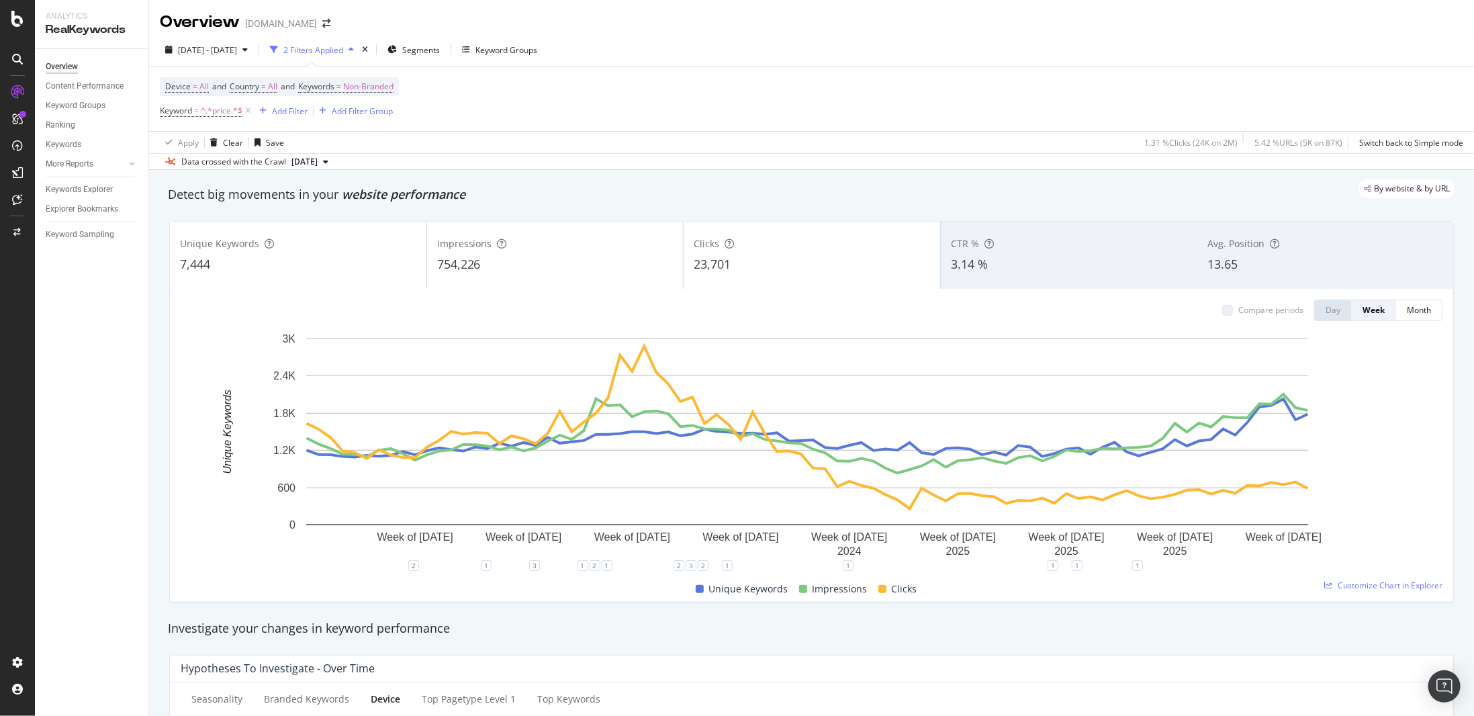
click at [778, 265] on div "23,701" at bounding box center [812, 264] width 236 height 17
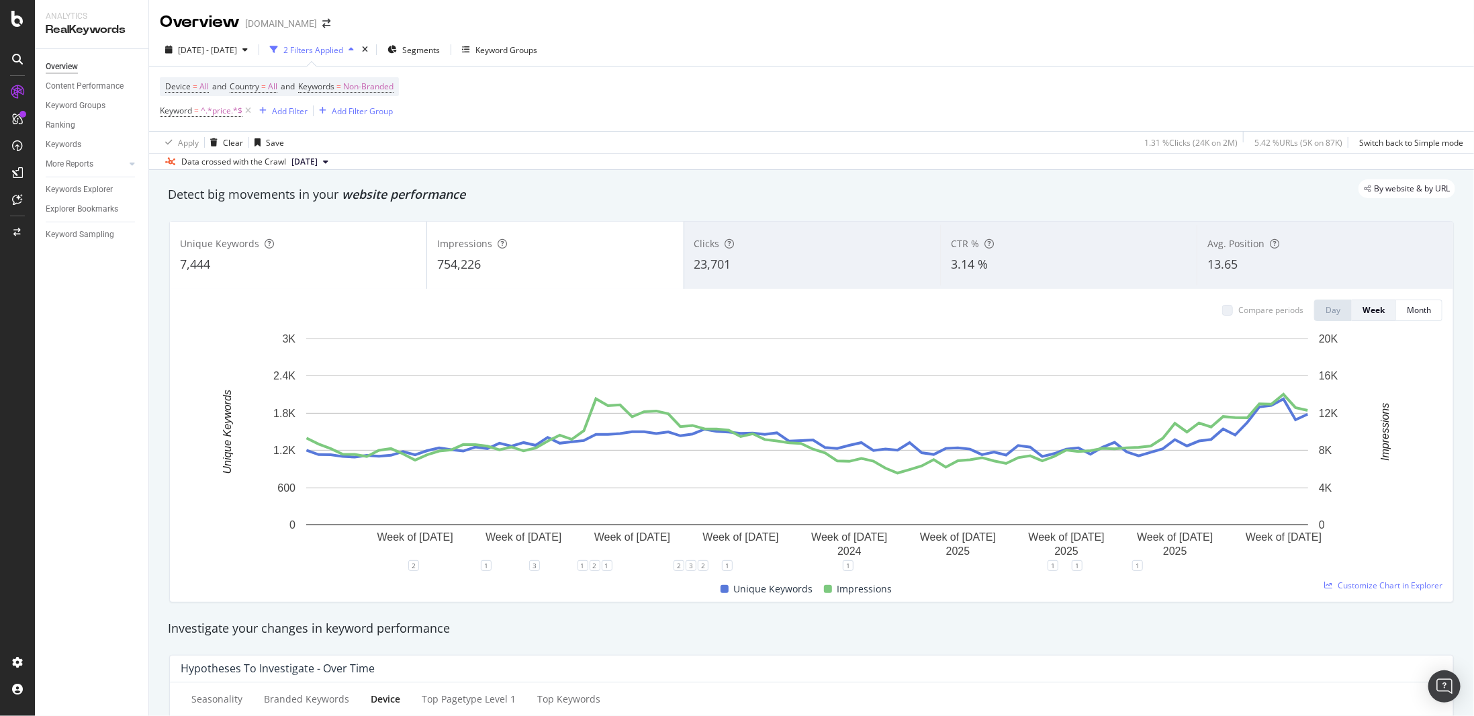
click at [778, 265] on div "23,701" at bounding box center [813, 264] width 236 height 17
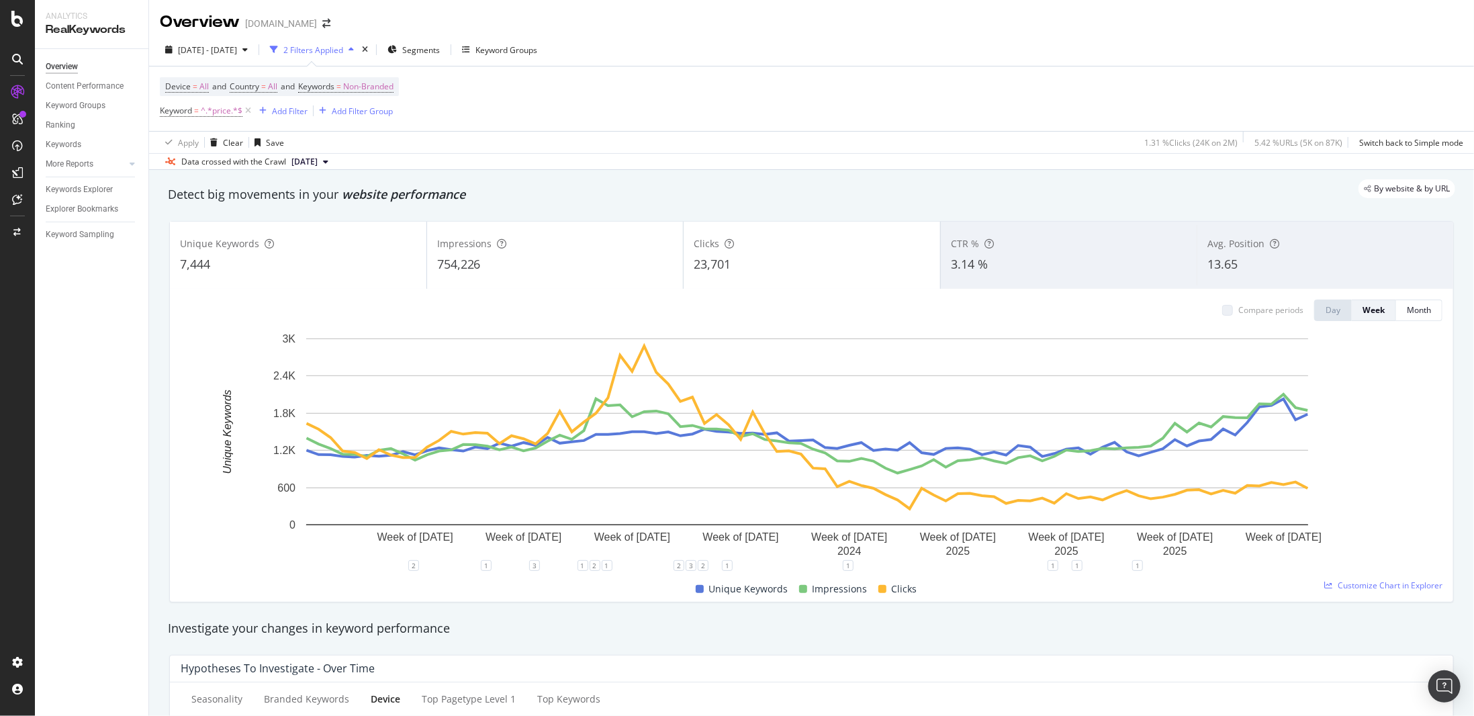
click at [778, 265] on div "23,701" at bounding box center [812, 264] width 236 height 17
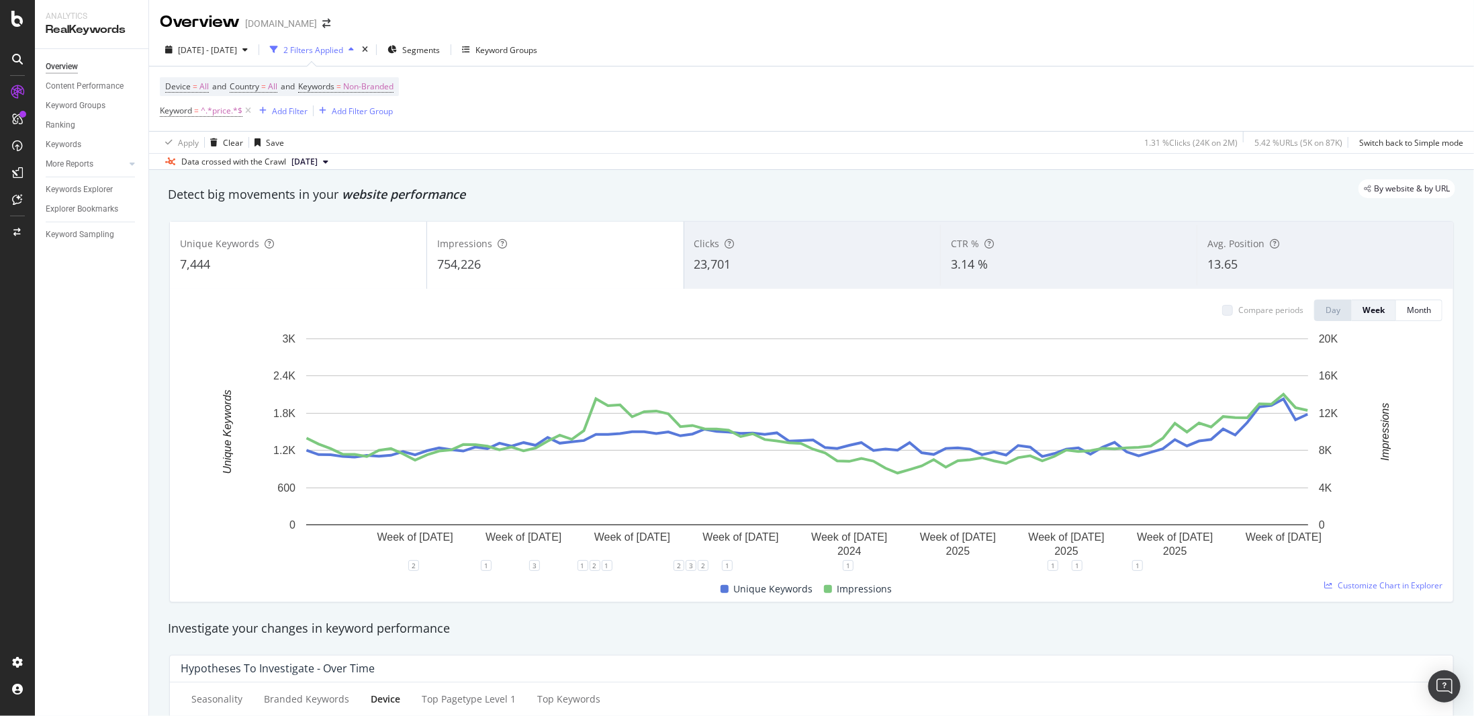
click at [760, 279] on div "Clicks 23,701" at bounding box center [812, 255] width 257 height 60
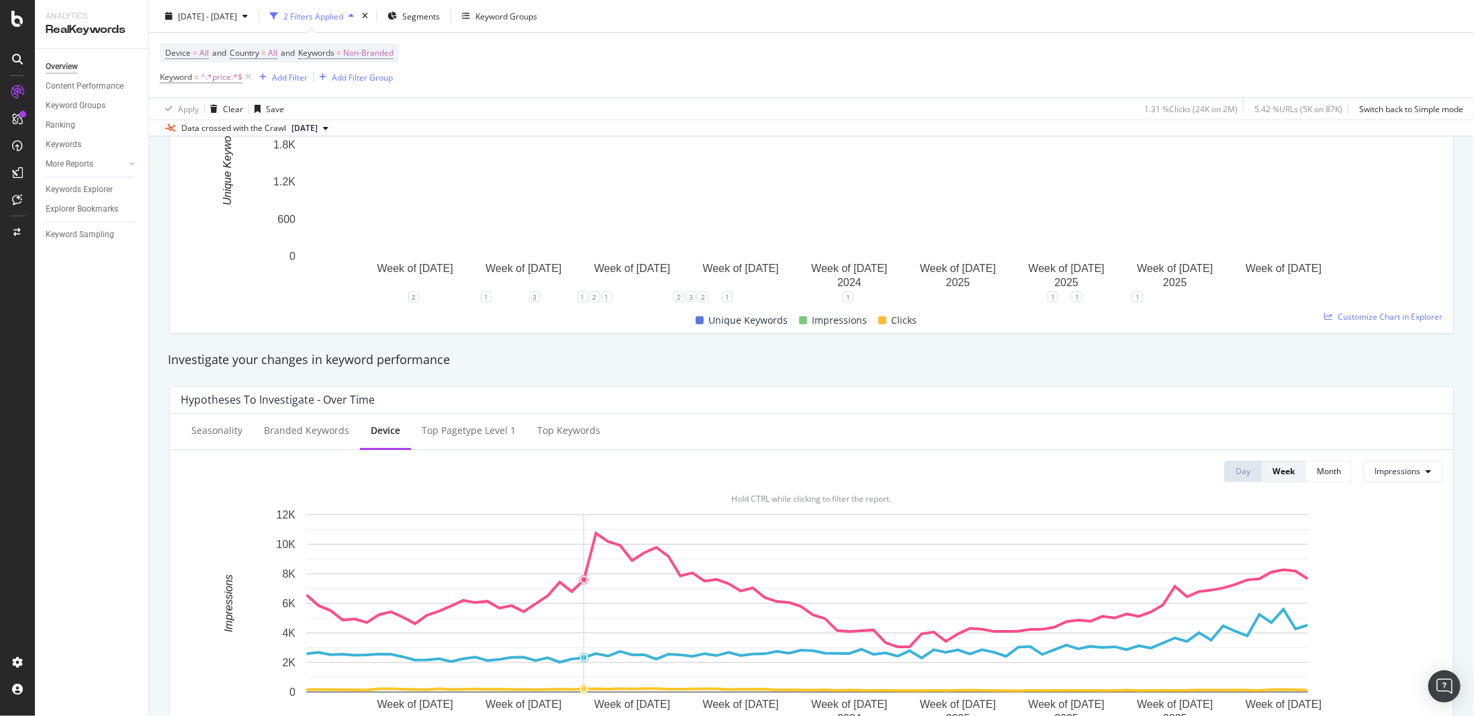
scroll to position [470, 0]
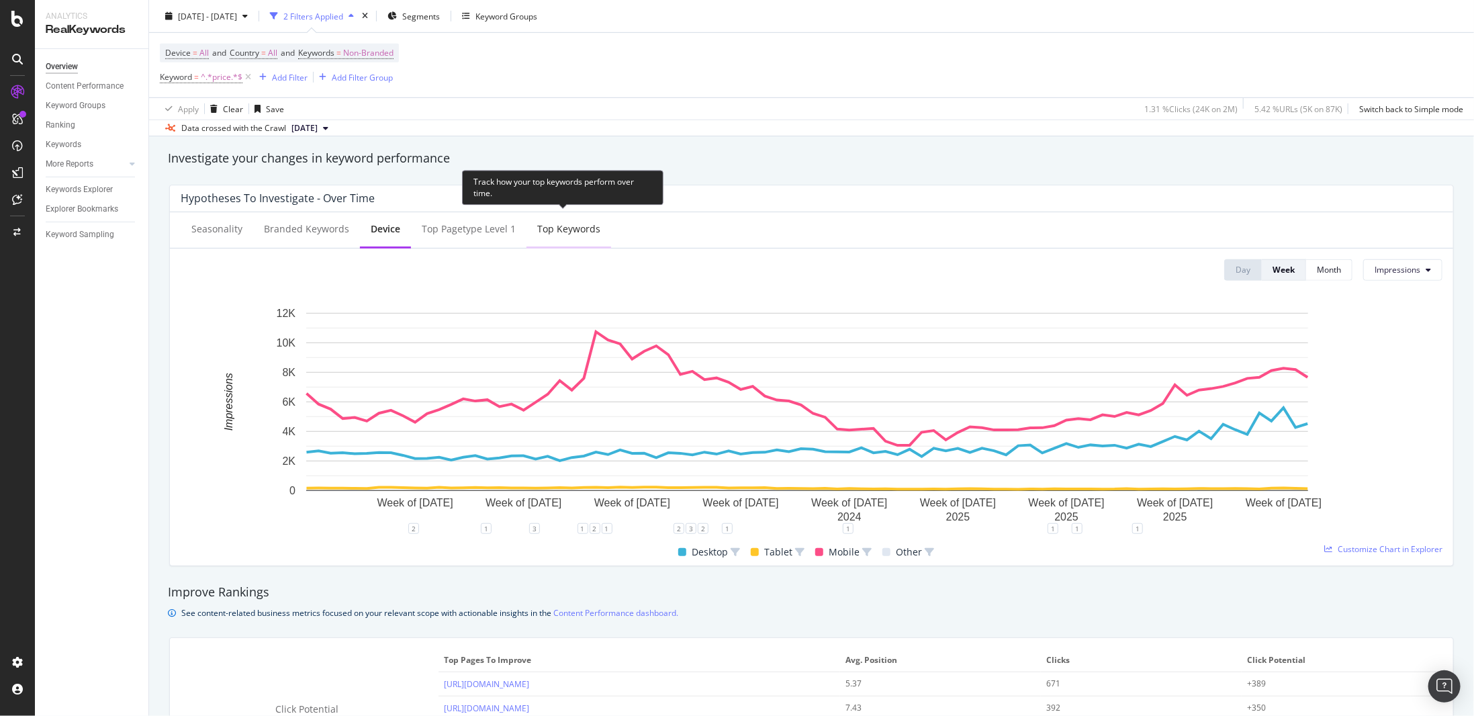
click at [558, 234] on div "Top Keywords" at bounding box center [568, 228] width 63 height 13
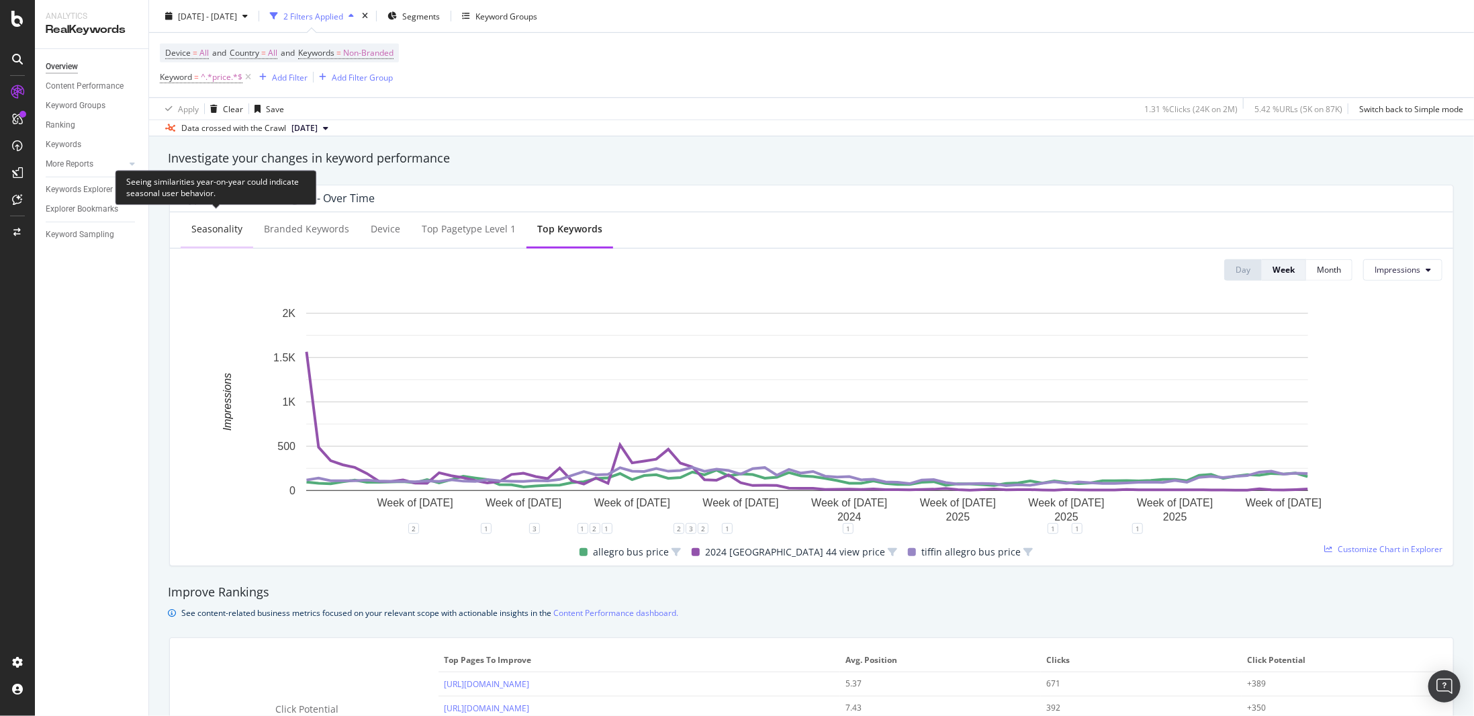
click at [240, 230] on div "Seasonality" at bounding box center [217, 230] width 73 height 37
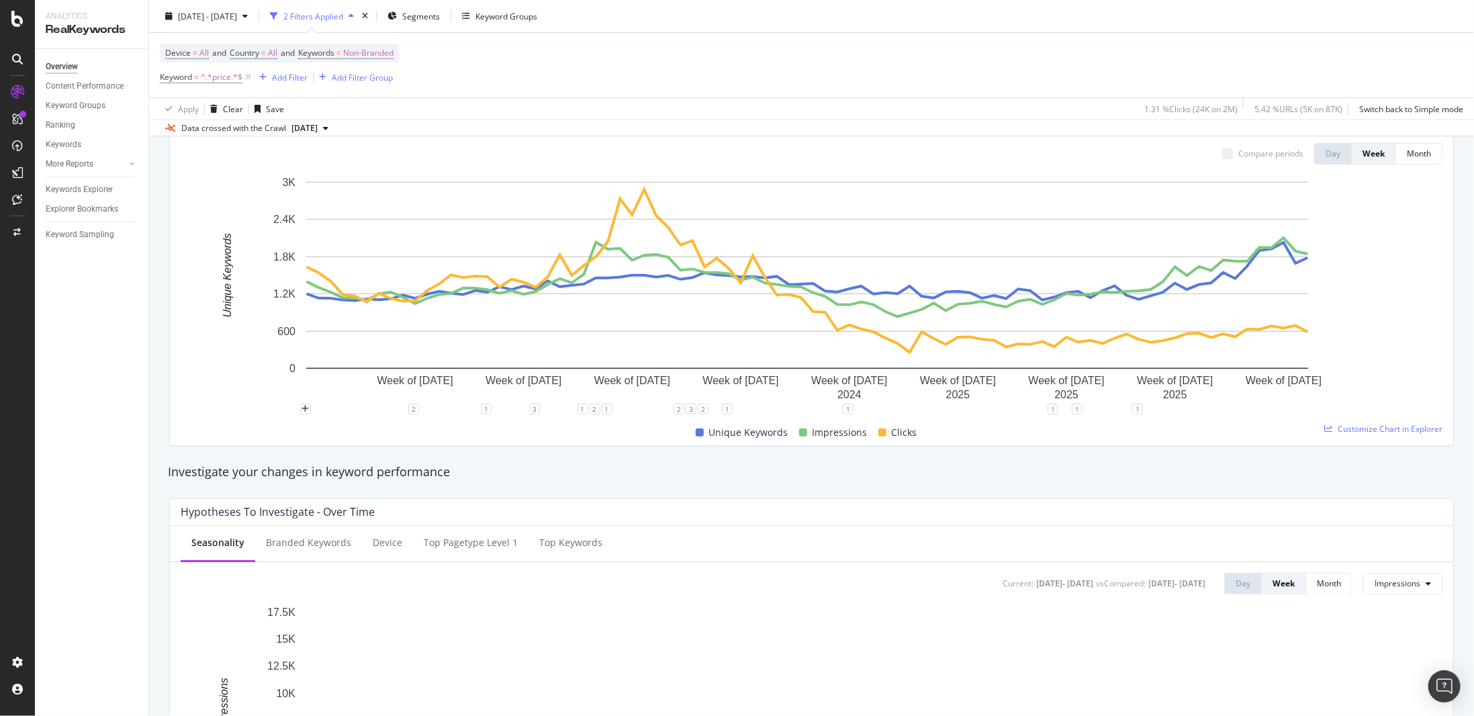
scroll to position [336, 0]
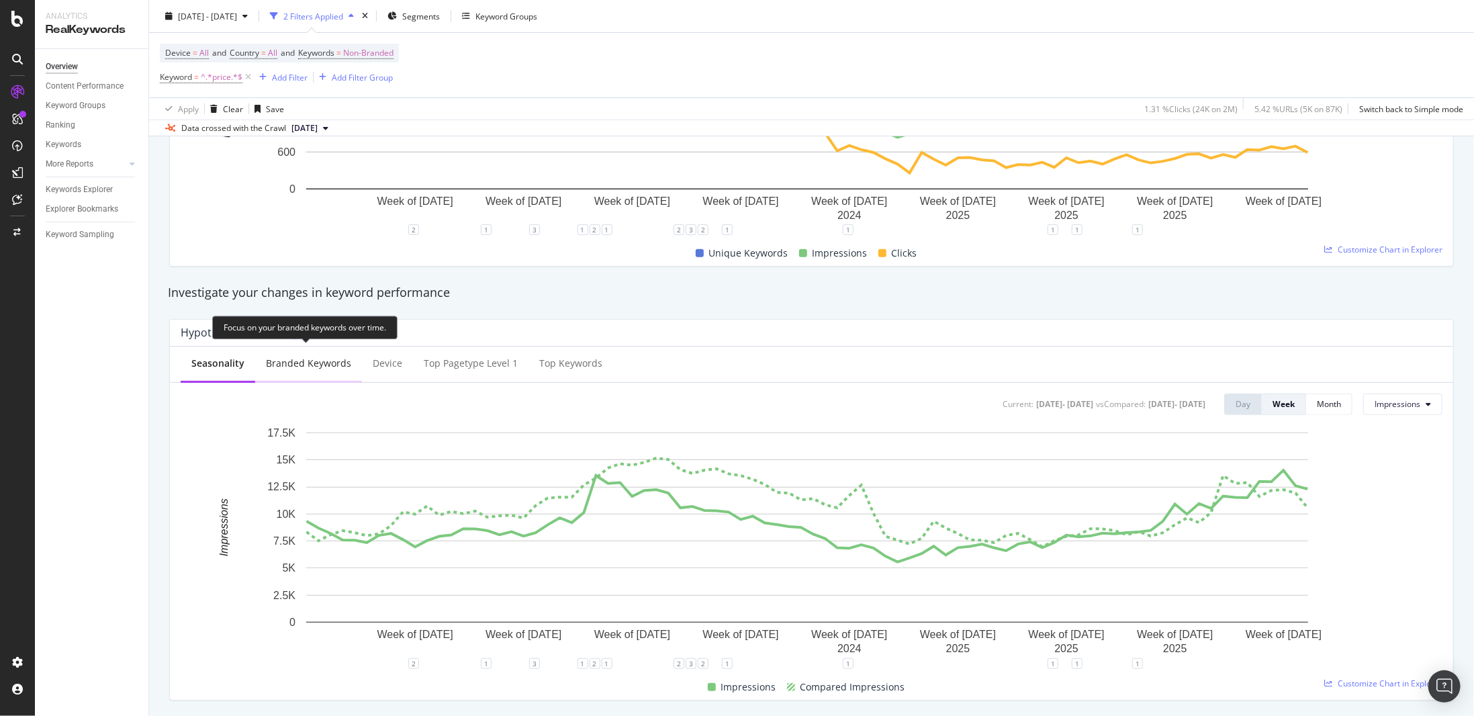
click at [306, 355] on div "Branded Keywords" at bounding box center [308, 364] width 107 height 37
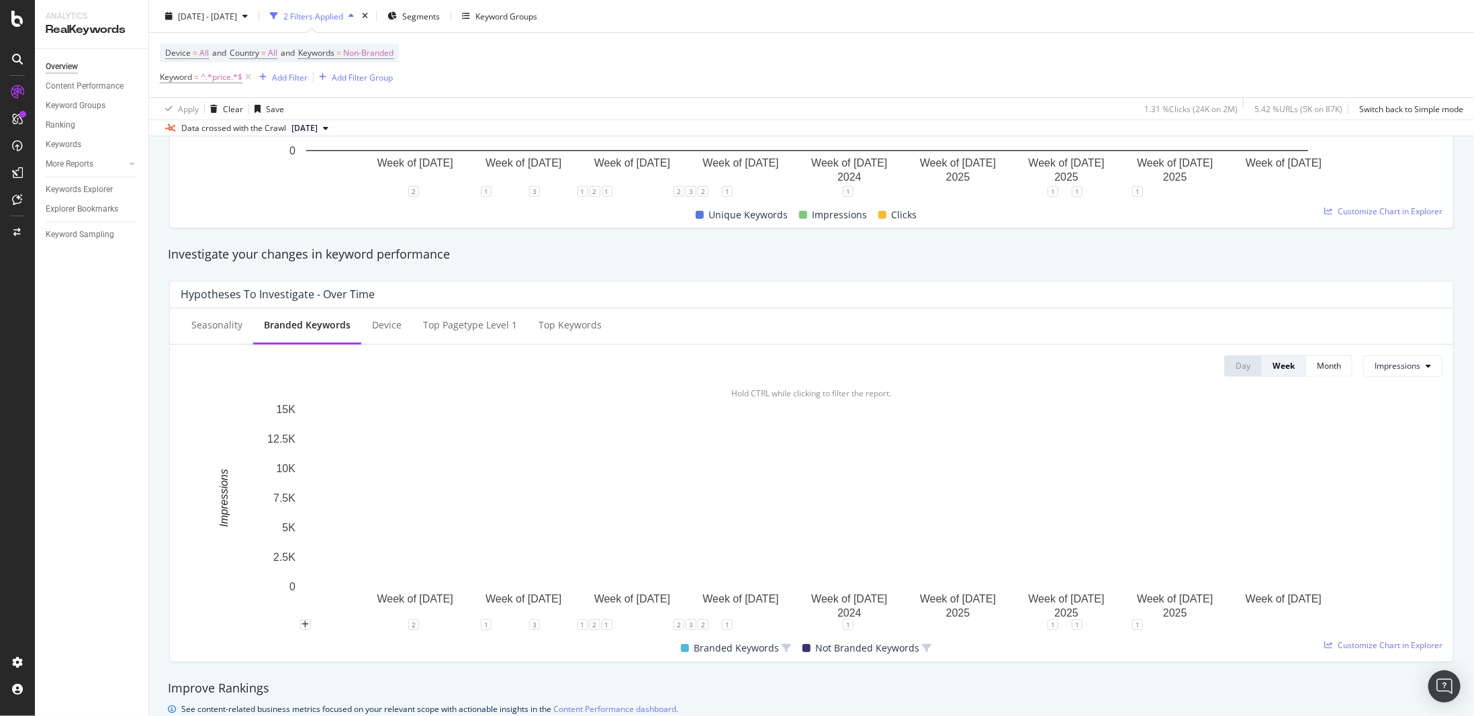
scroll to position [470, 0]
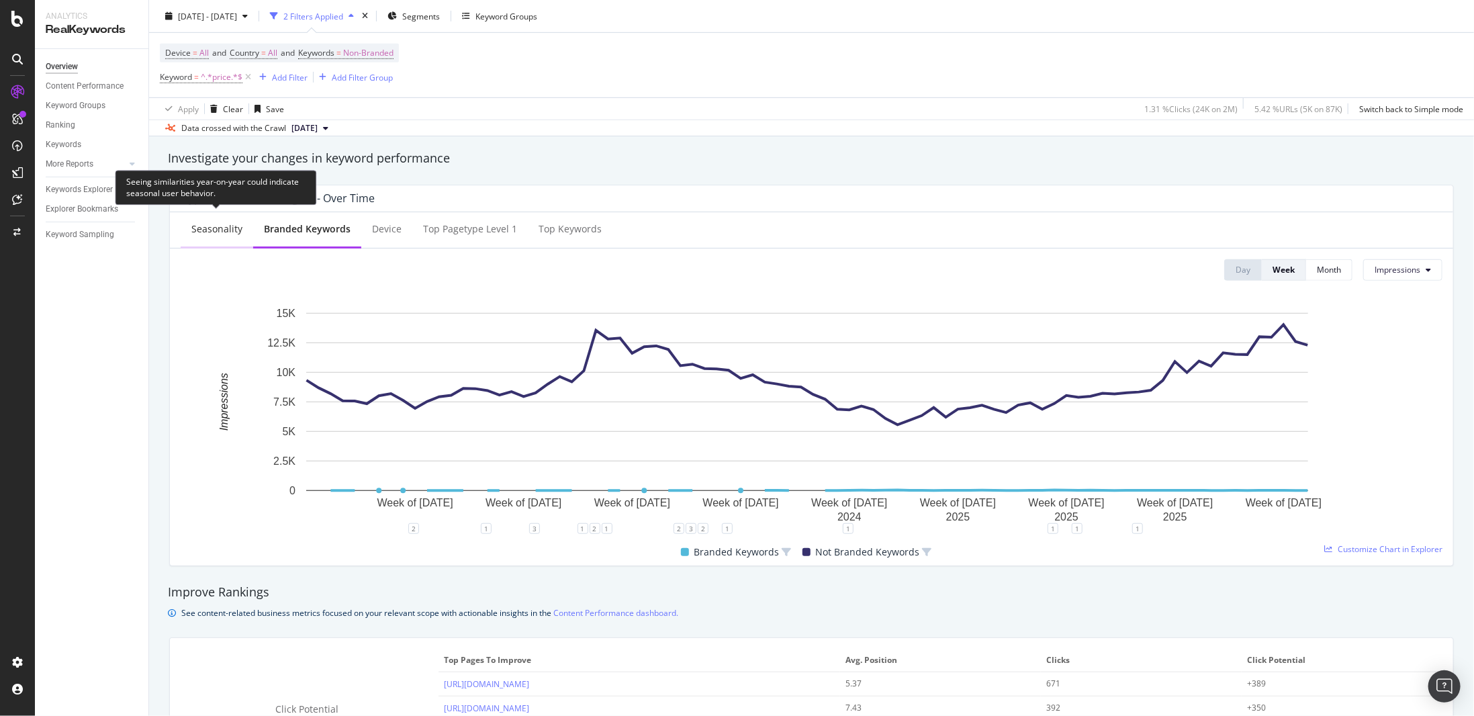
click at [210, 234] on div "Seasonality" at bounding box center [217, 230] width 73 height 37
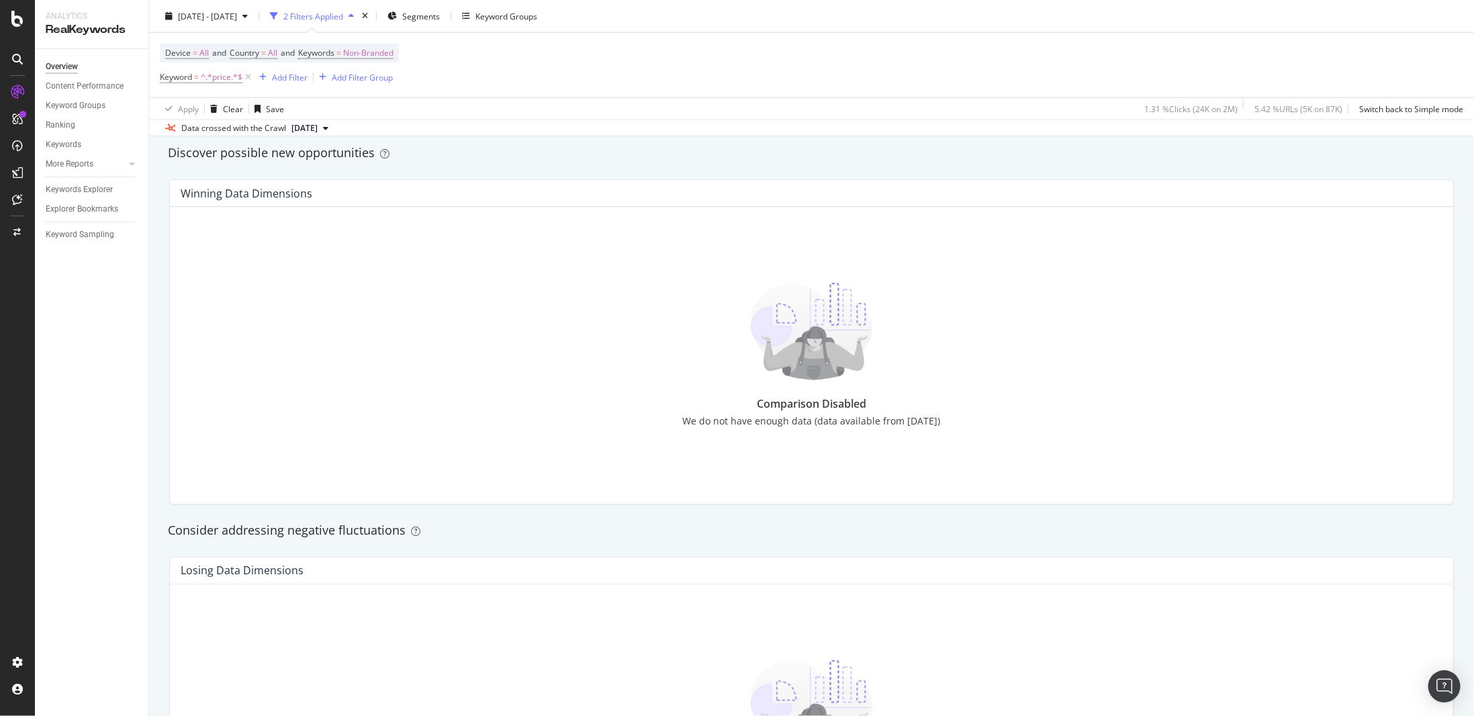
scroll to position [1142, 0]
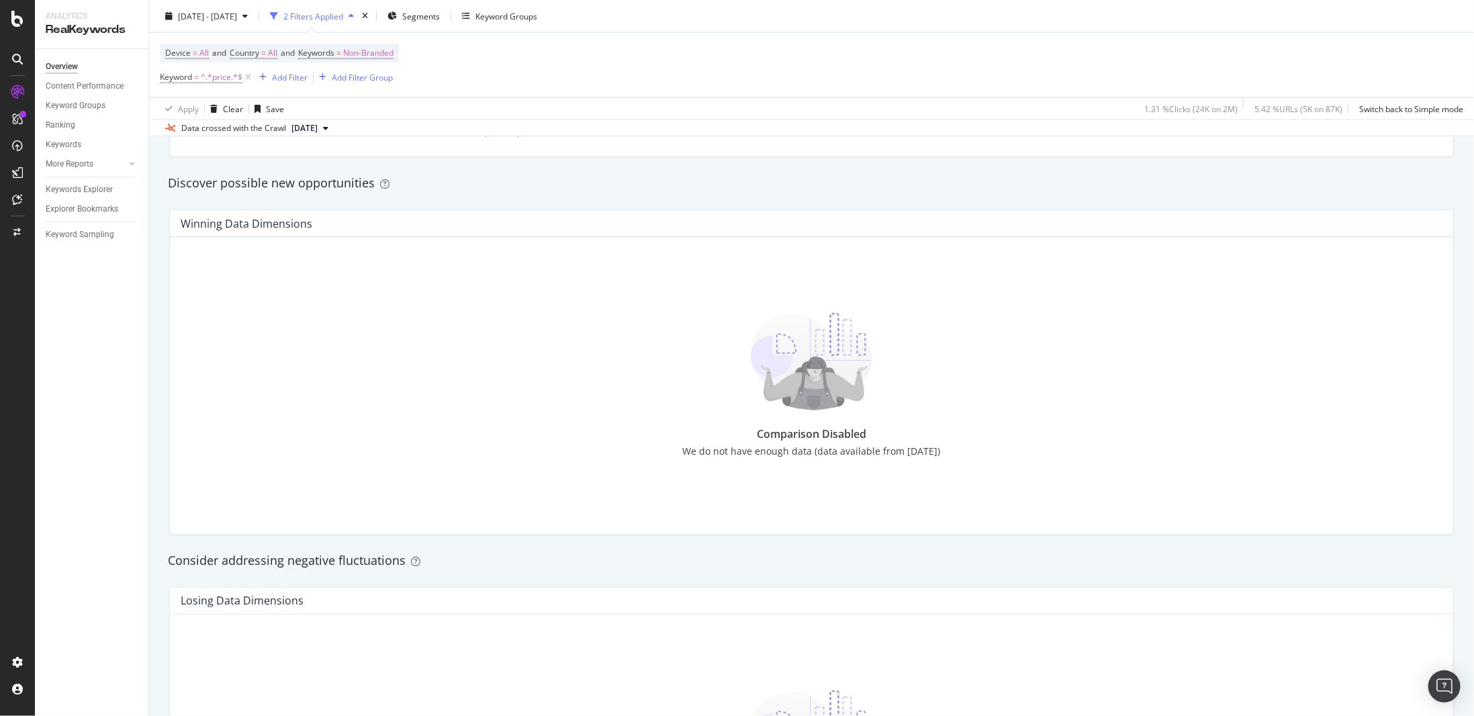
click at [777, 404] on img at bounding box center [811, 361] width 122 height 97
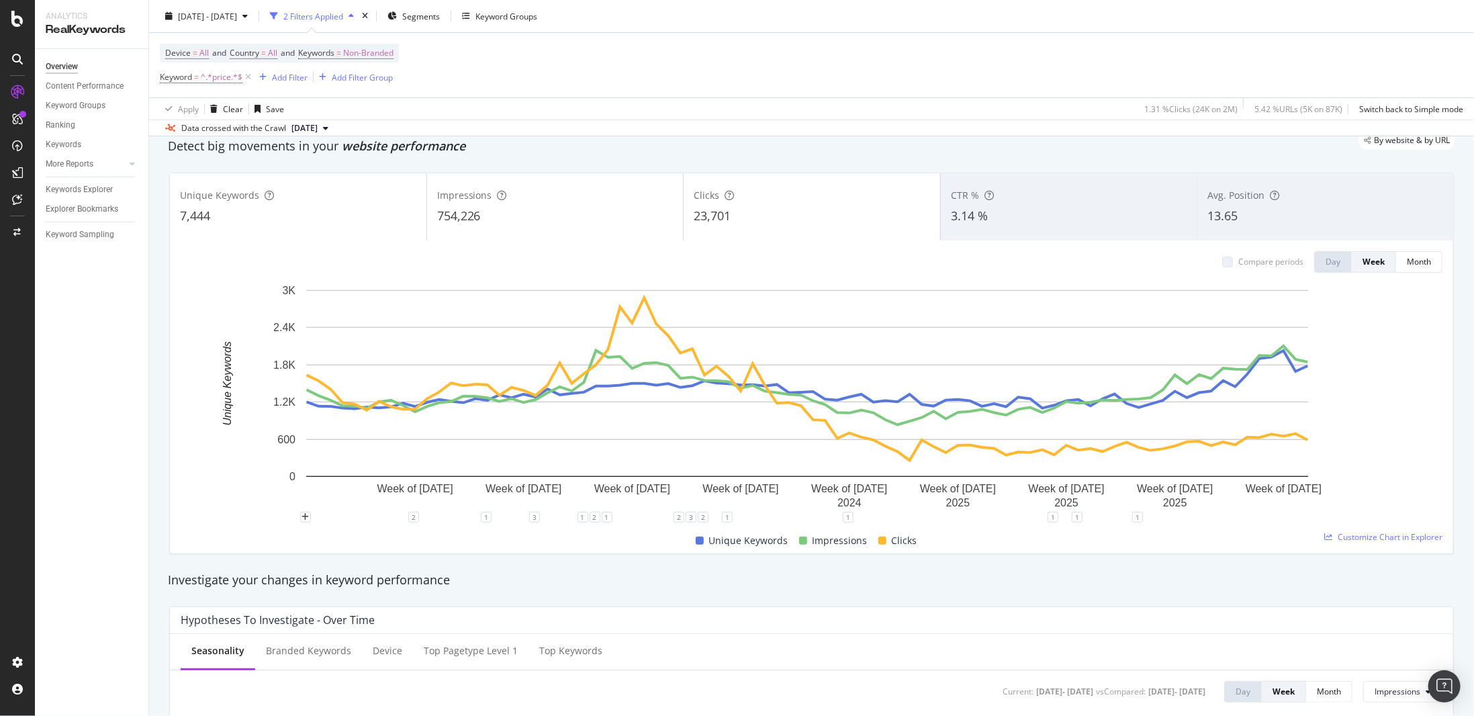
scroll to position [0, 0]
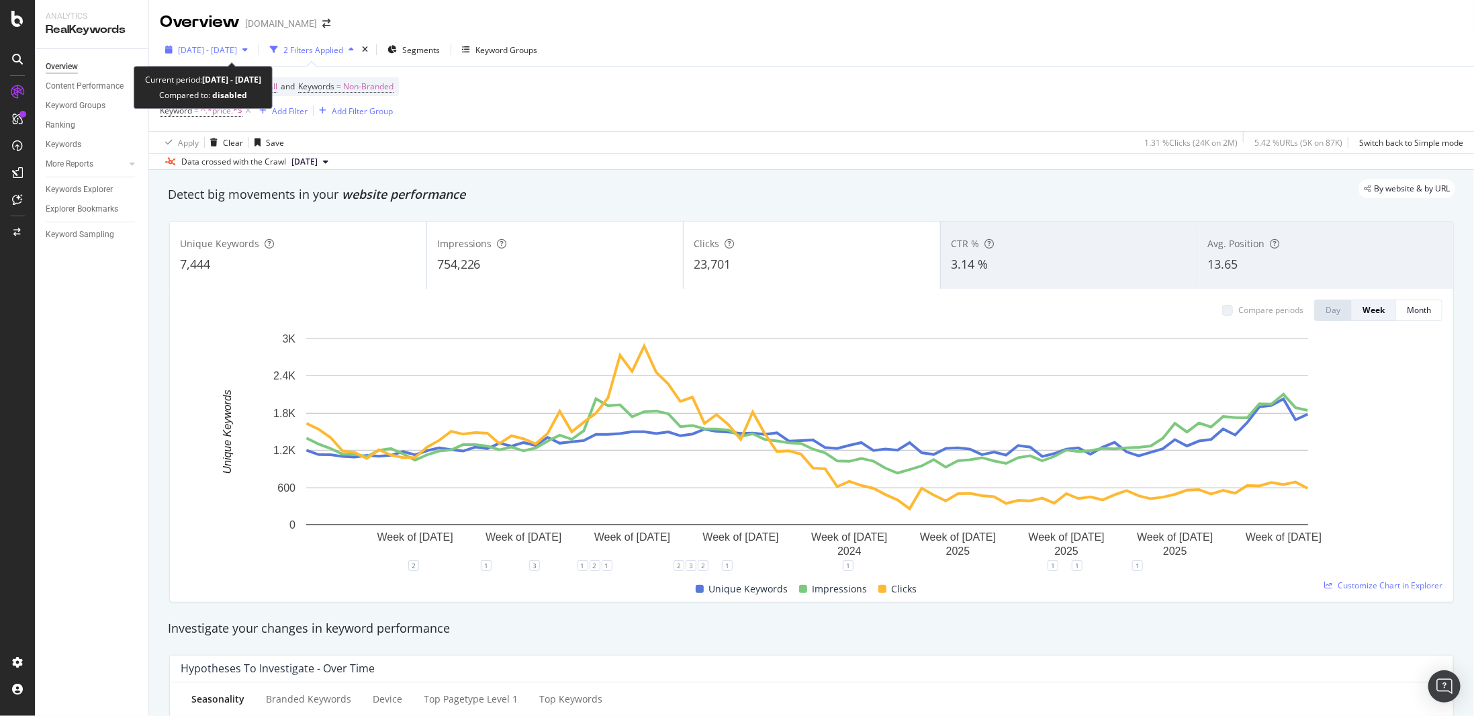
click at [237, 46] on span "[DATE] - [DATE]" at bounding box center [207, 49] width 59 height 11
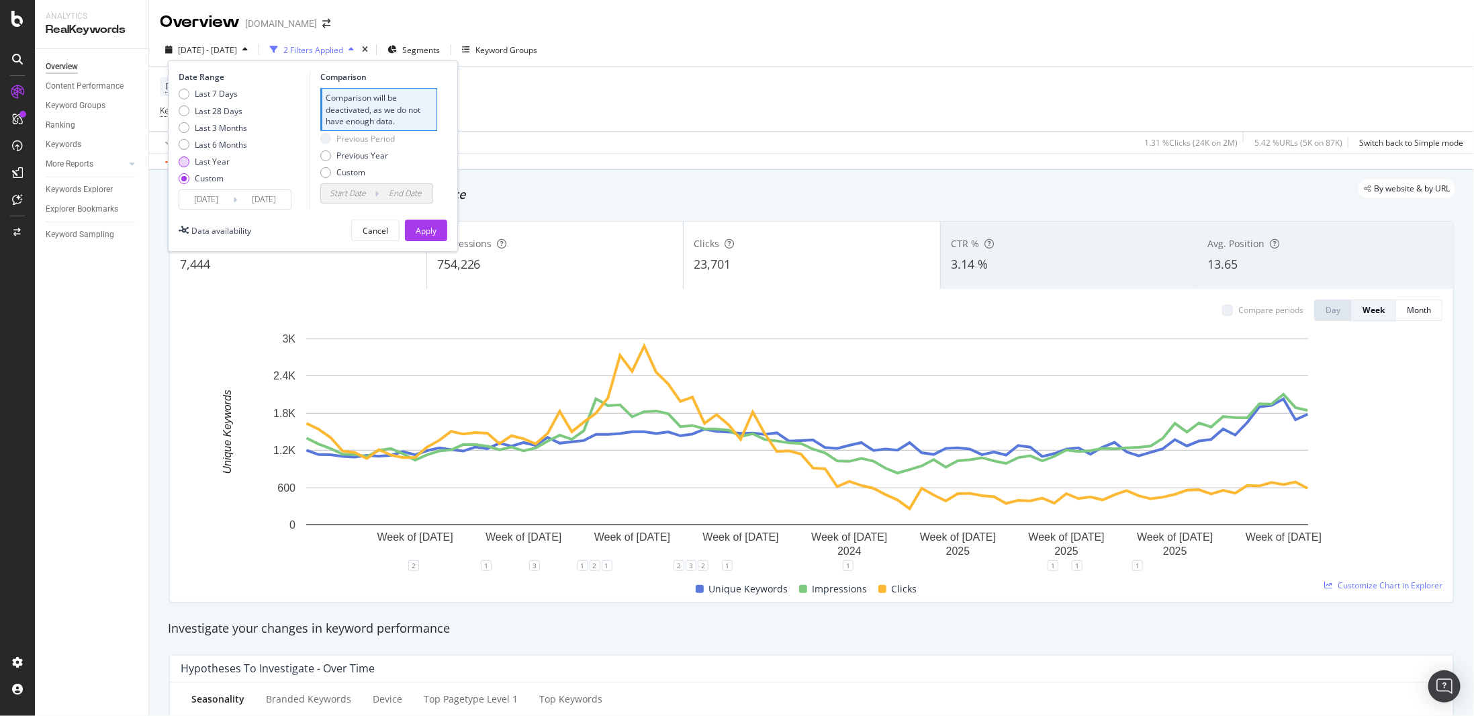
click at [228, 161] on div "Last Year" at bounding box center [212, 161] width 35 height 11
type input "[DATE]"
click at [431, 237] on div "Apply" at bounding box center [426, 230] width 21 height 20
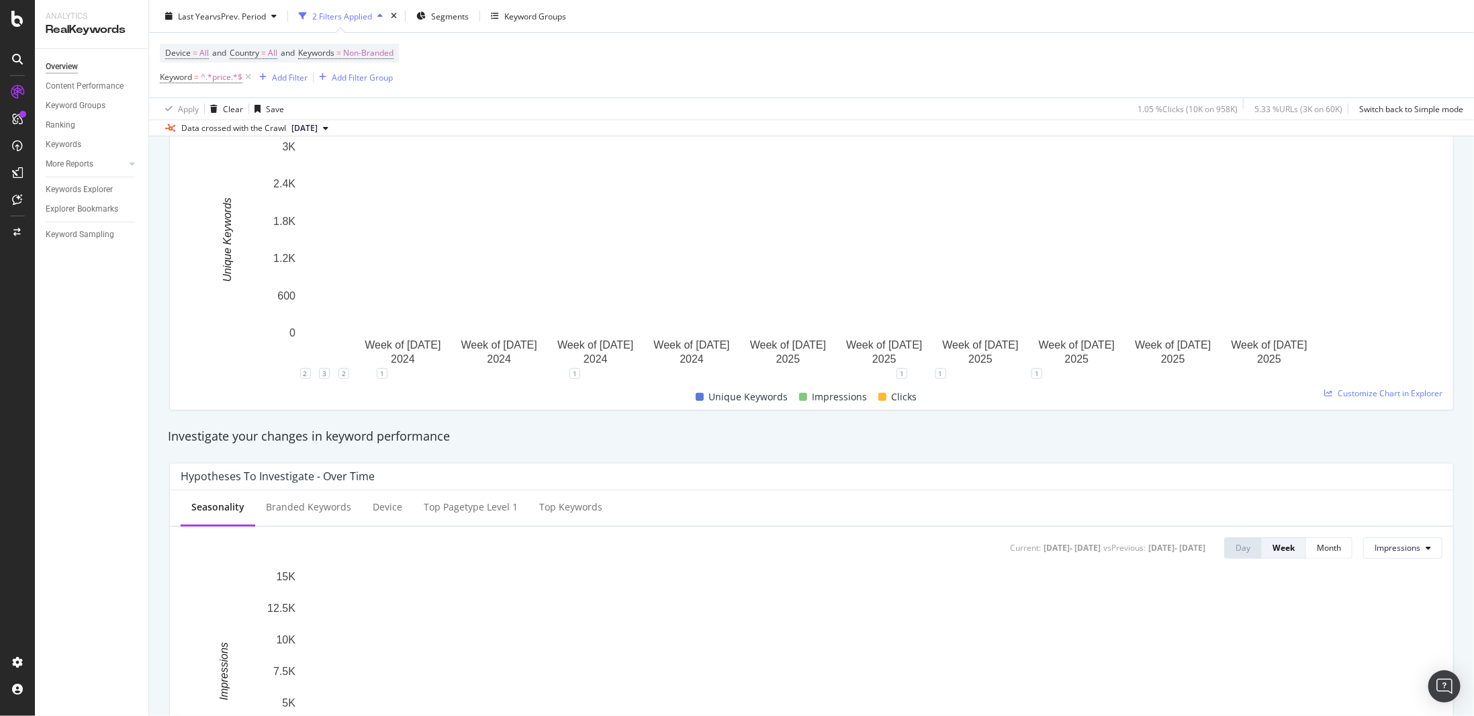
scroll to position [190, 0]
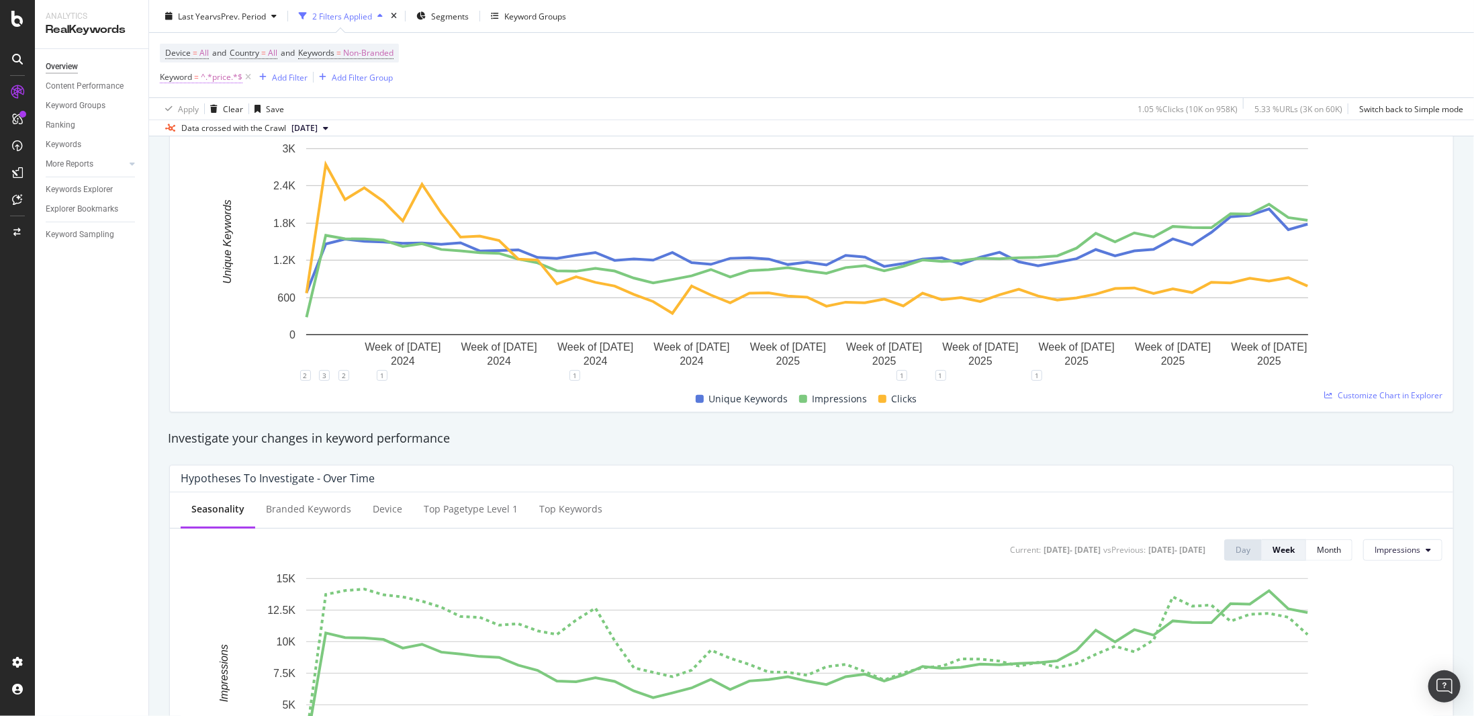
click at [234, 77] on span "^.*price.*$" at bounding box center [222, 77] width 42 height 19
click at [249, 134] on input "price" at bounding box center [235, 132] width 127 height 21
type input "bankrupt"
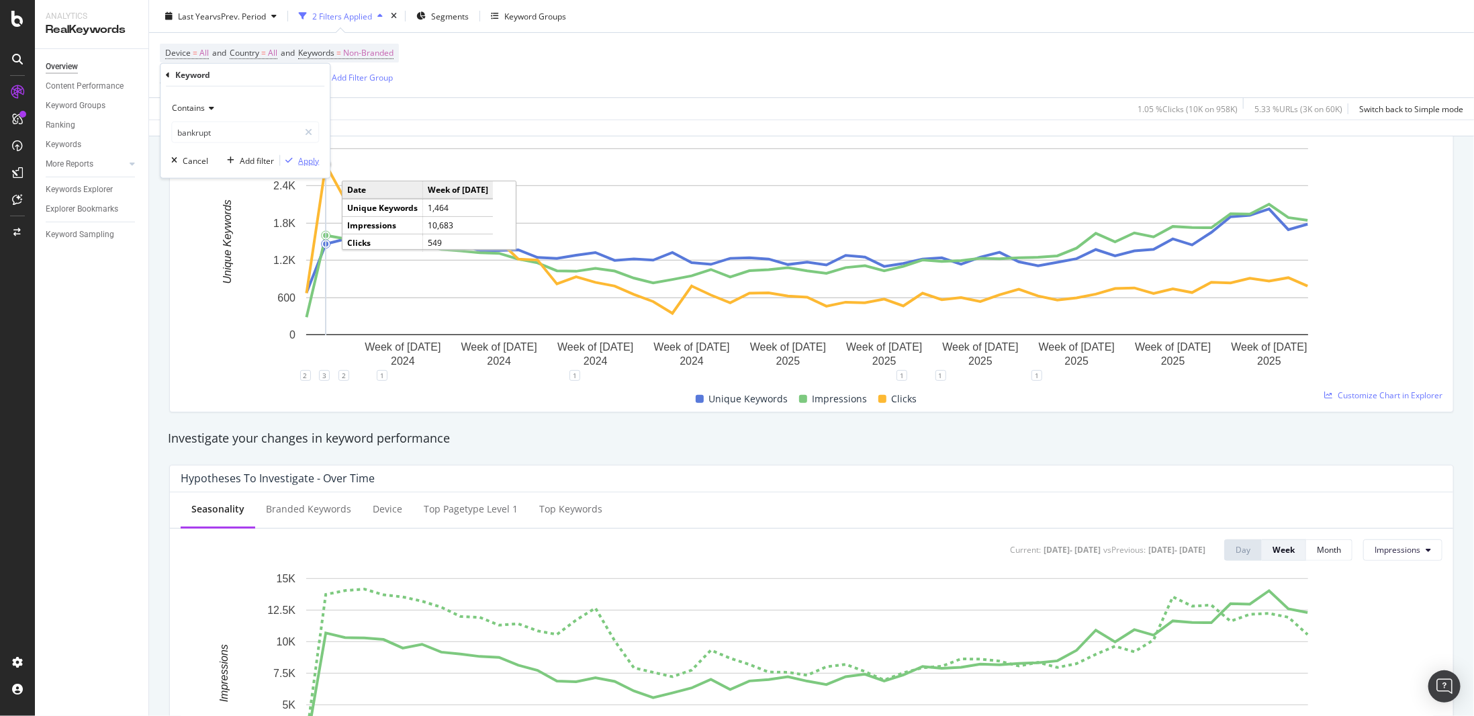
click at [310, 163] on div "Apply" at bounding box center [308, 159] width 21 height 11
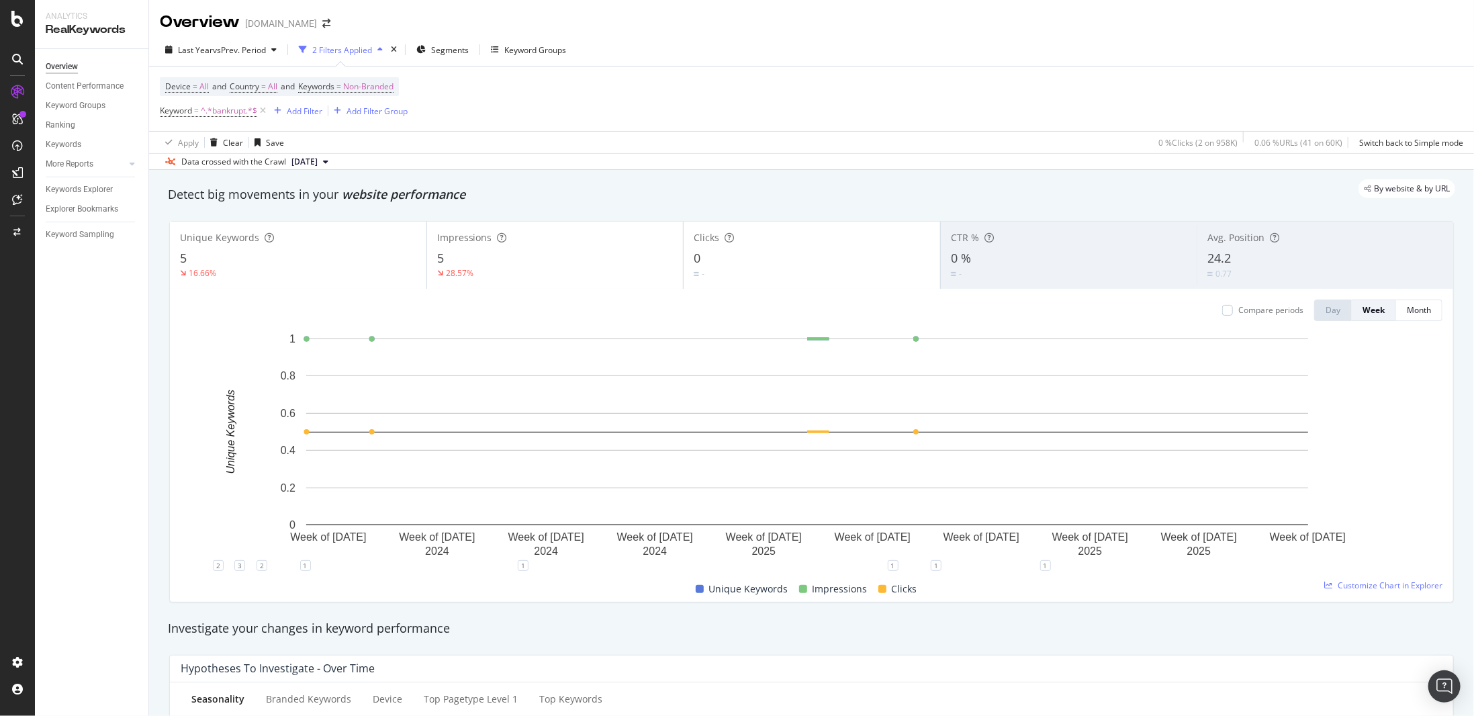
click at [865, 268] on div "-" at bounding box center [812, 273] width 236 height 13
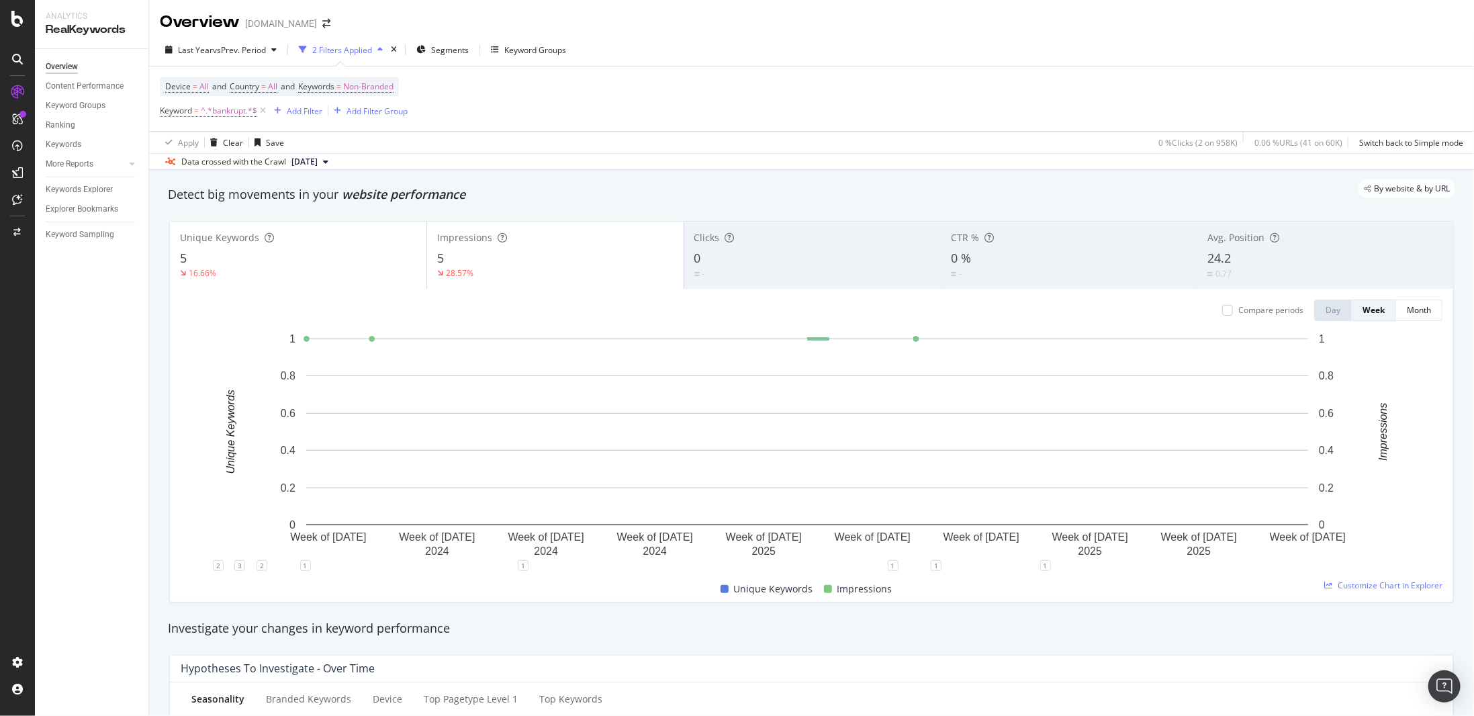
click at [232, 109] on span "^.*bankrupt.*$" at bounding box center [229, 110] width 56 height 19
click at [246, 161] on input "bankrupt" at bounding box center [235, 165] width 127 height 21
type input "resort"
click at [307, 191] on div "Apply" at bounding box center [308, 194] width 21 height 11
